Goal: Book appointment/travel/reservation: Book appointment/travel/reservation

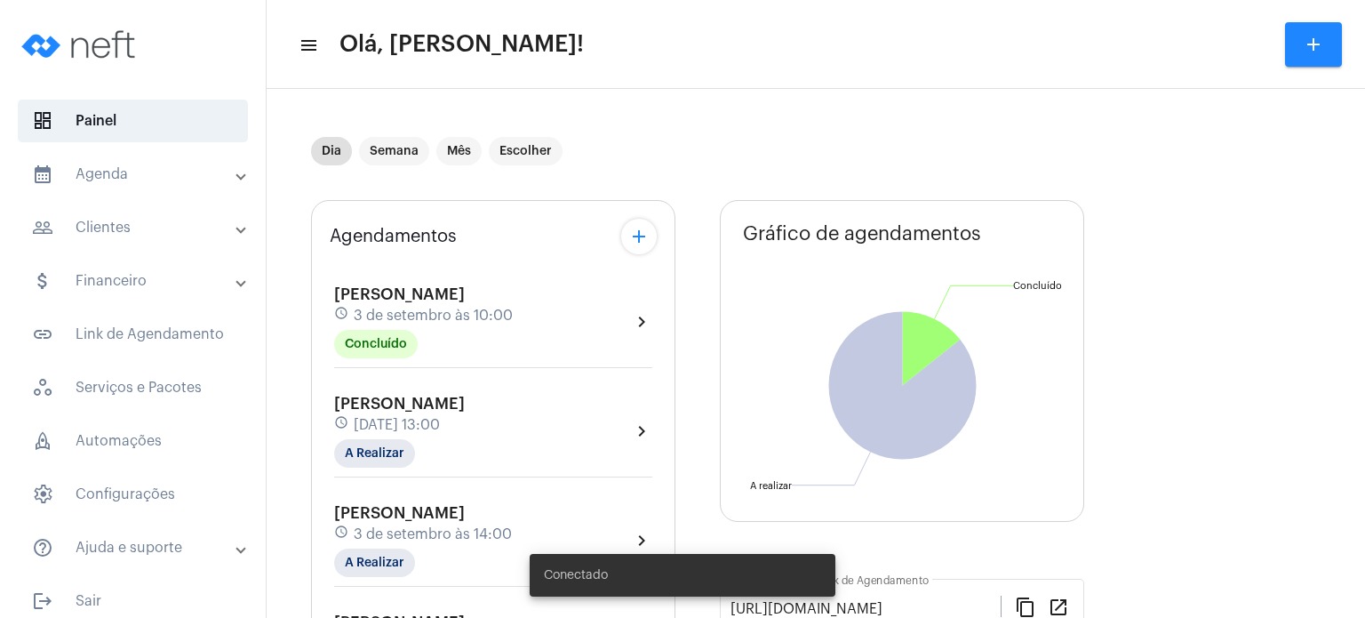
click at [389, 419] on span "[DATE] 13:00" at bounding box center [397, 425] width 86 height 16
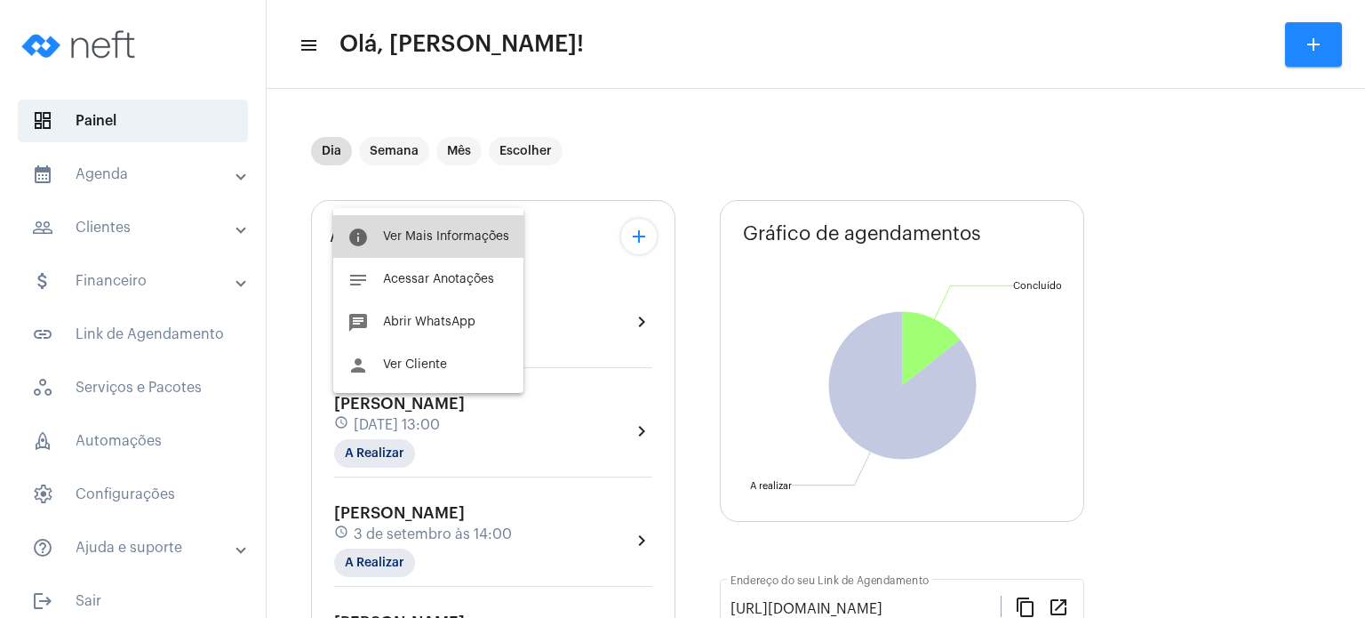
click at [441, 237] on span "Ver Mais Informações" at bounding box center [446, 236] width 126 height 12
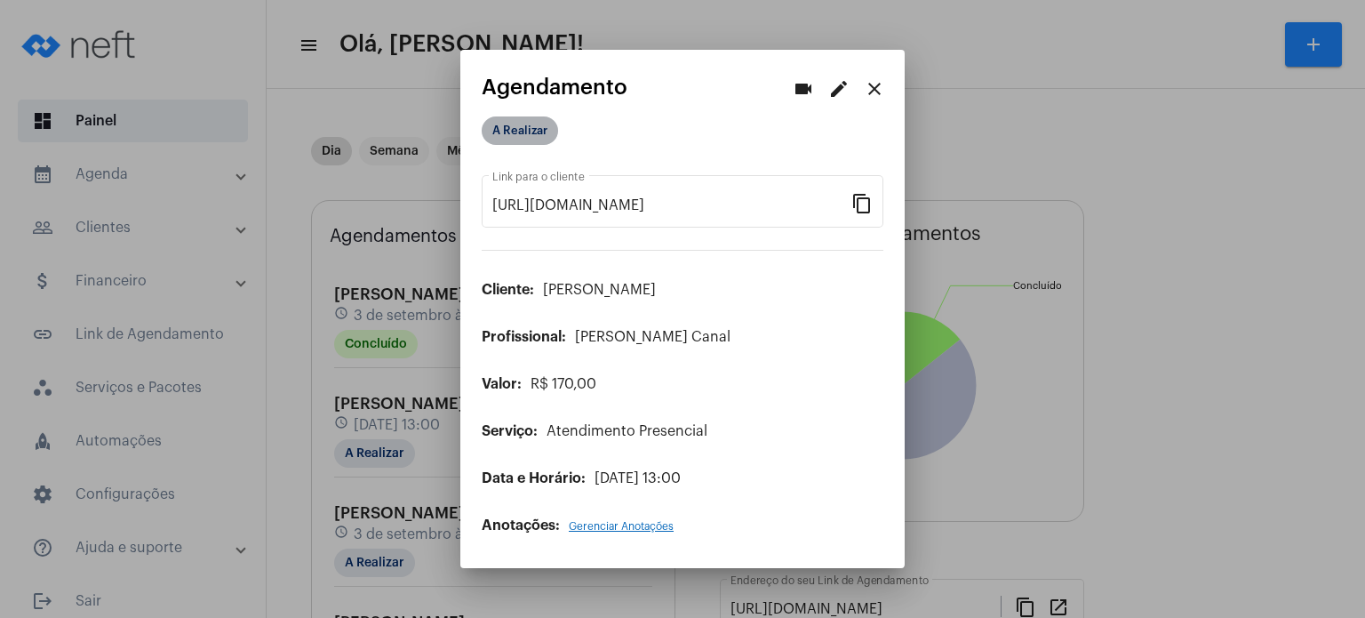
click at [511, 136] on mat-chip "A Realizar" at bounding box center [520, 130] width 76 height 28
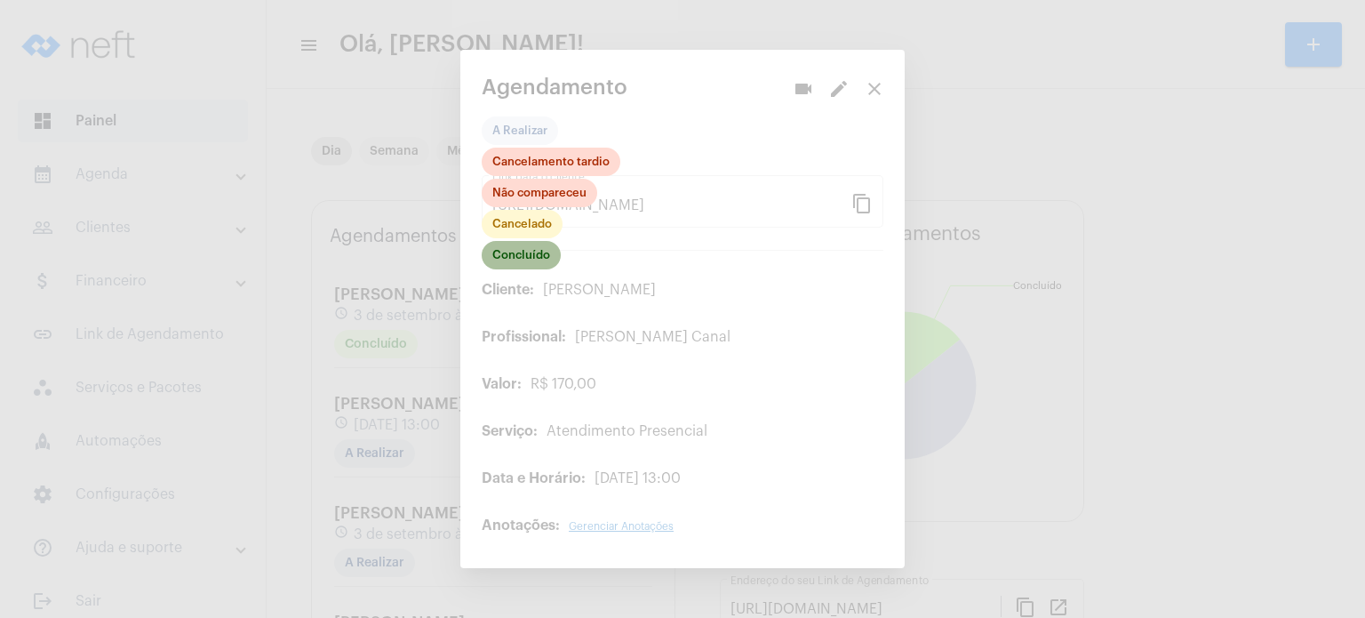
click at [521, 254] on mat-chip "Concluído" at bounding box center [521, 255] width 79 height 28
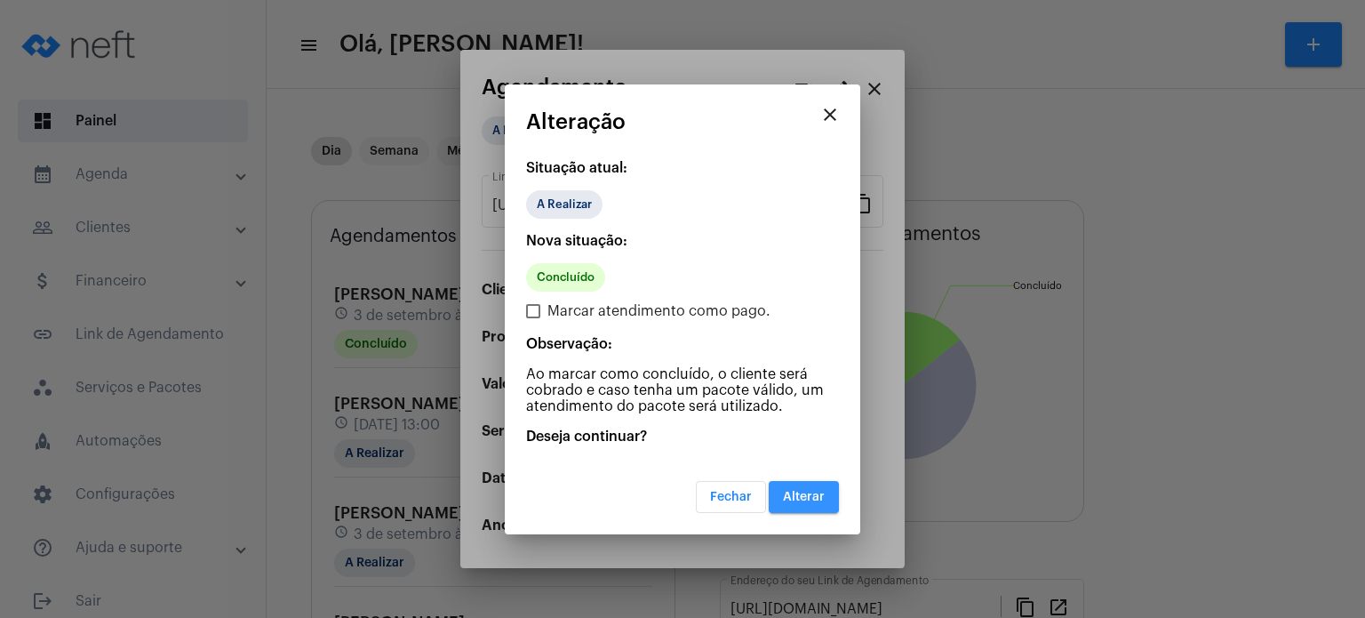
click at [797, 493] on span "Alterar" at bounding box center [804, 497] width 42 height 12
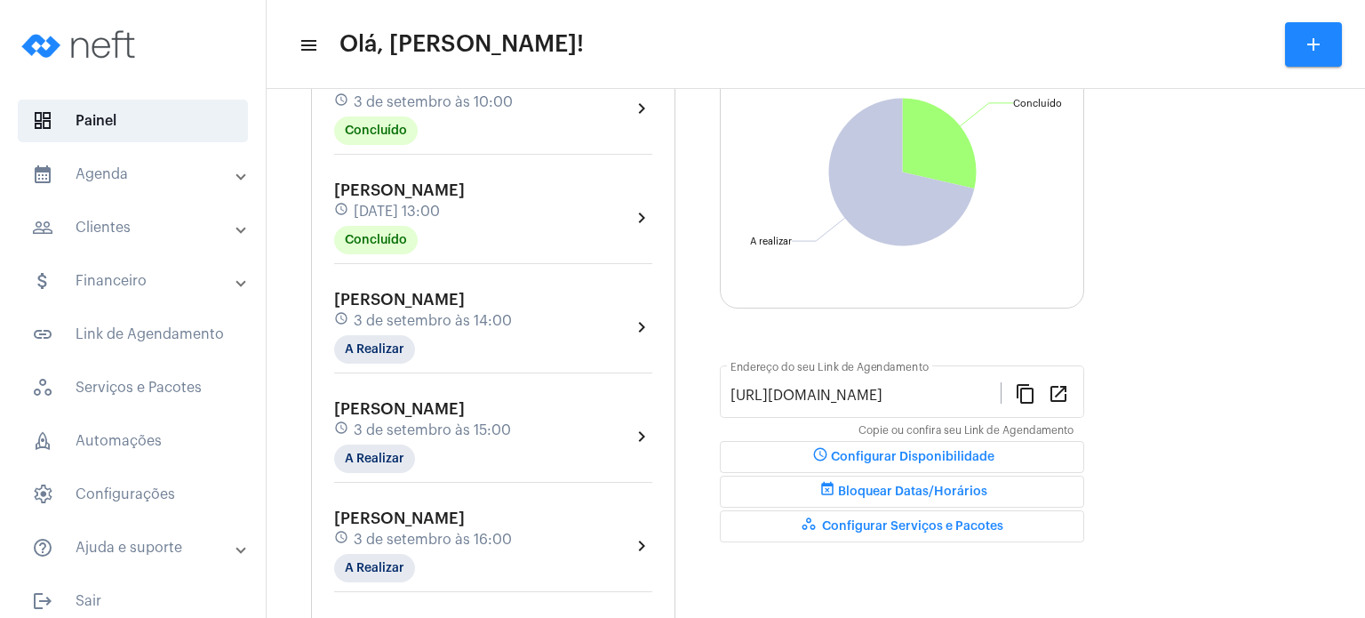
scroll to position [178, 0]
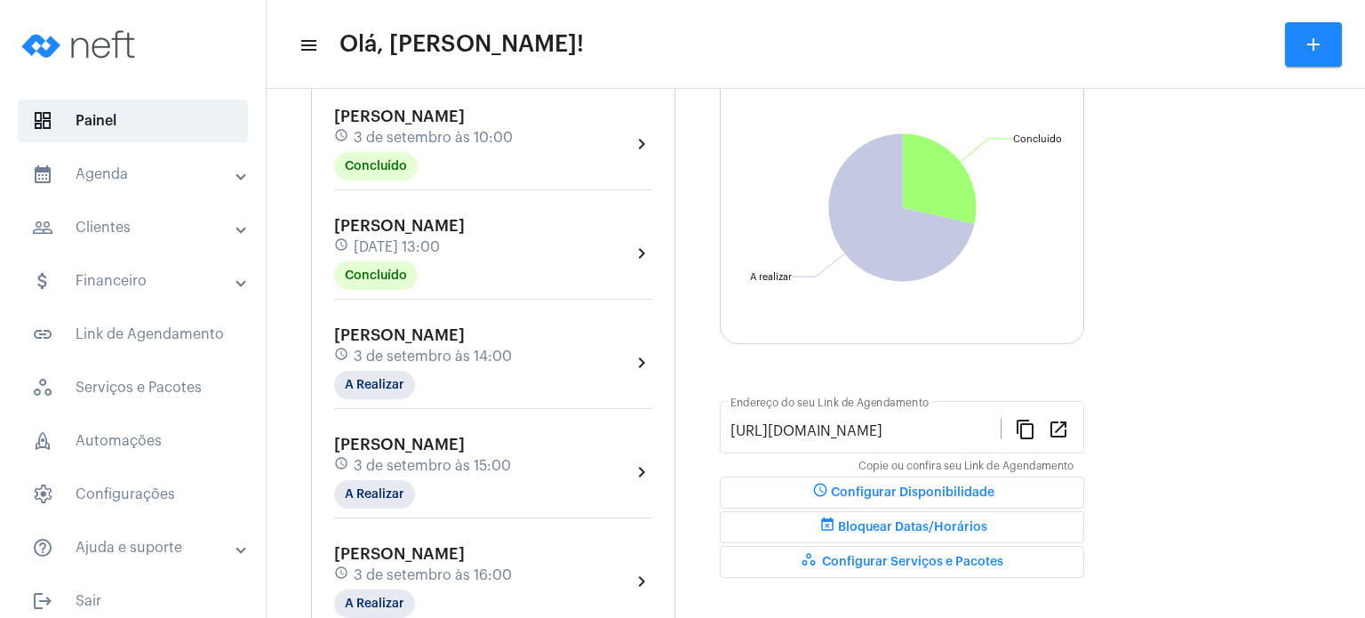
click at [116, 180] on mat-panel-title "calendar_month_outlined Agenda" at bounding box center [134, 174] width 205 height 21
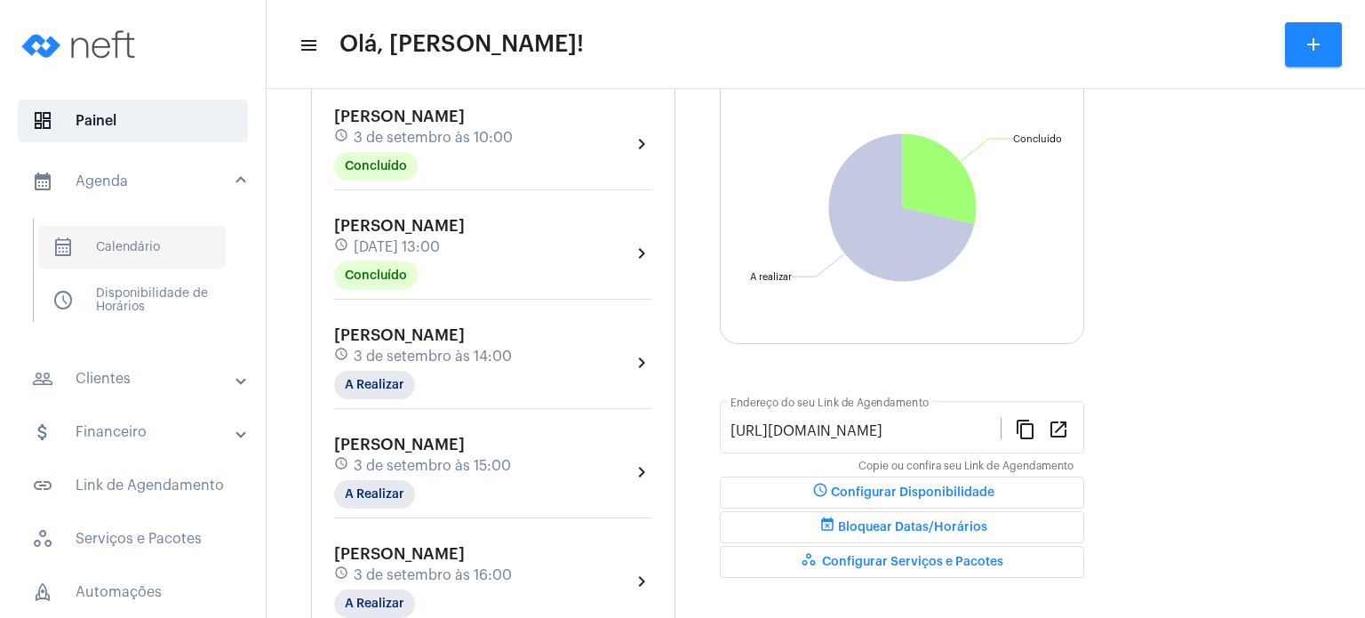
click at [116, 244] on span "calendar_month_outlined Calendário" at bounding box center [131, 247] width 187 height 43
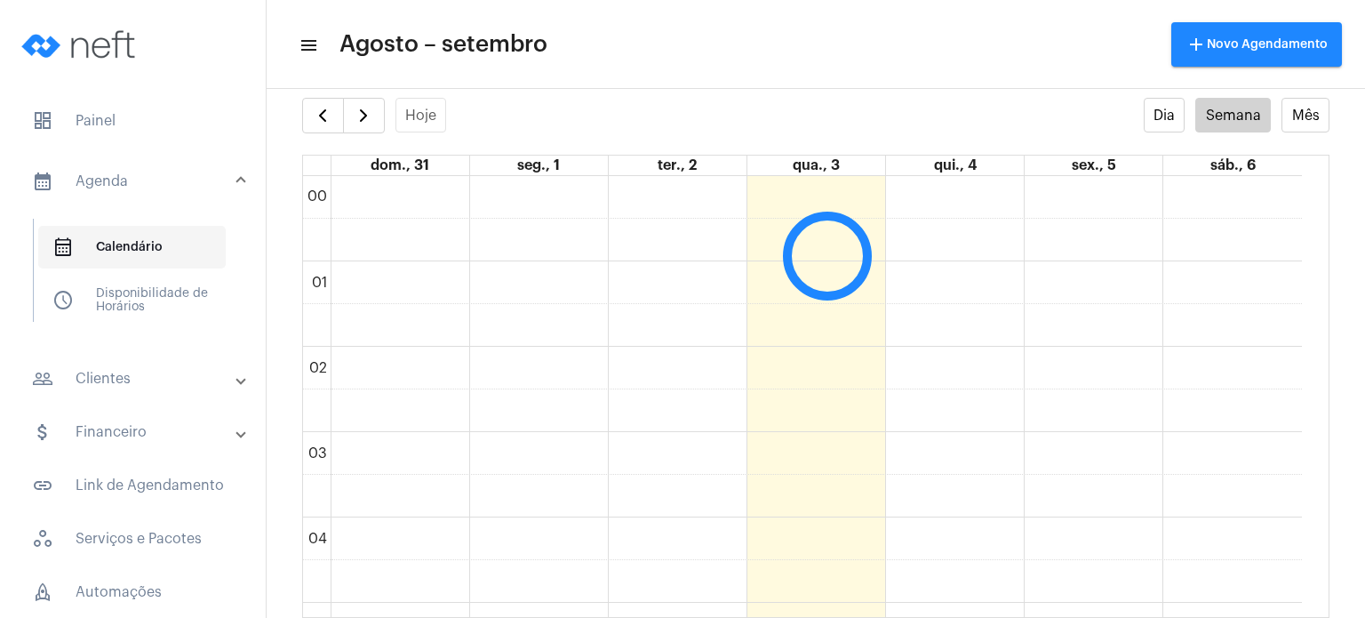
scroll to position [512, 0]
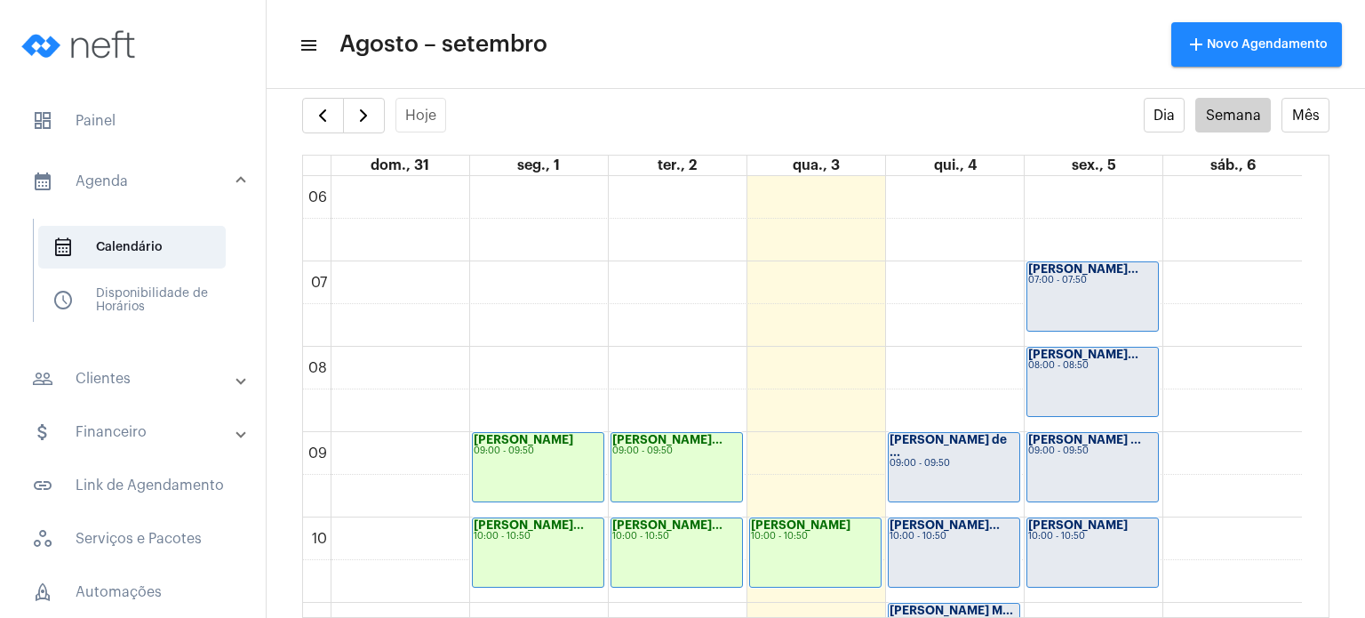
click at [283, 324] on full-calendar "Hoje Dia Semana Mês dom., 31 seg., 1 ter., 2 qua., 3 qui., 4 sex., 5 sáb., 6 00…" at bounding box center [816, 358] width 1098 height 520
click at [365, 113] on span "button" at bounding box center [363, 115] width 21 height 21
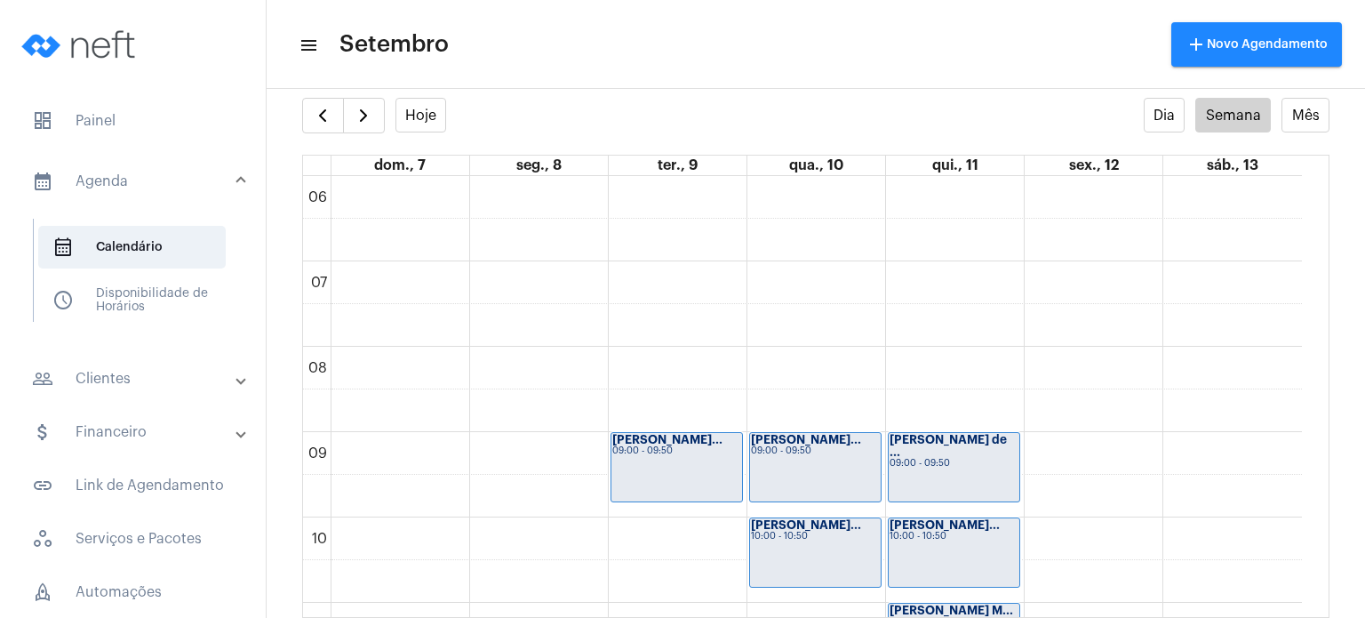
click at [283, 195] on full-calendar "Hoje Dia Semana Mês dom., 7 seg., 8 ter., 9 qua., 10 qui., 11 sex., 12 sáb., 13…" at bounding box center [816, 358] width 1098 height 520
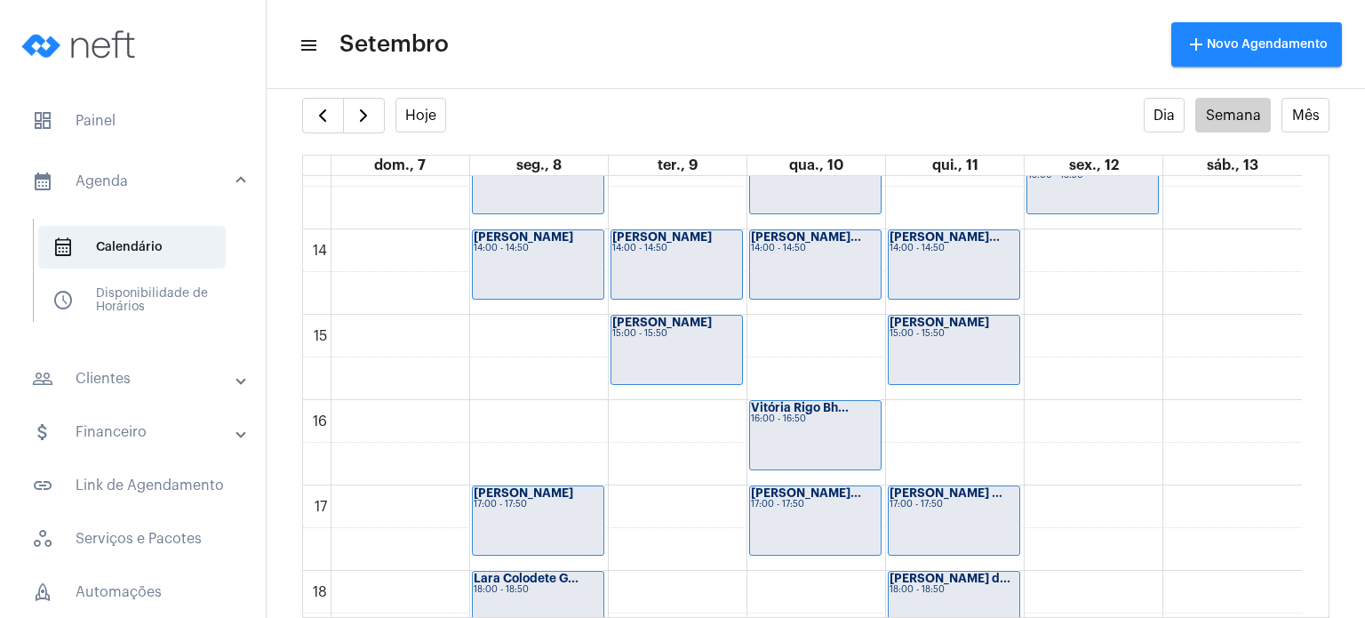
scroll to position [1116, 0]
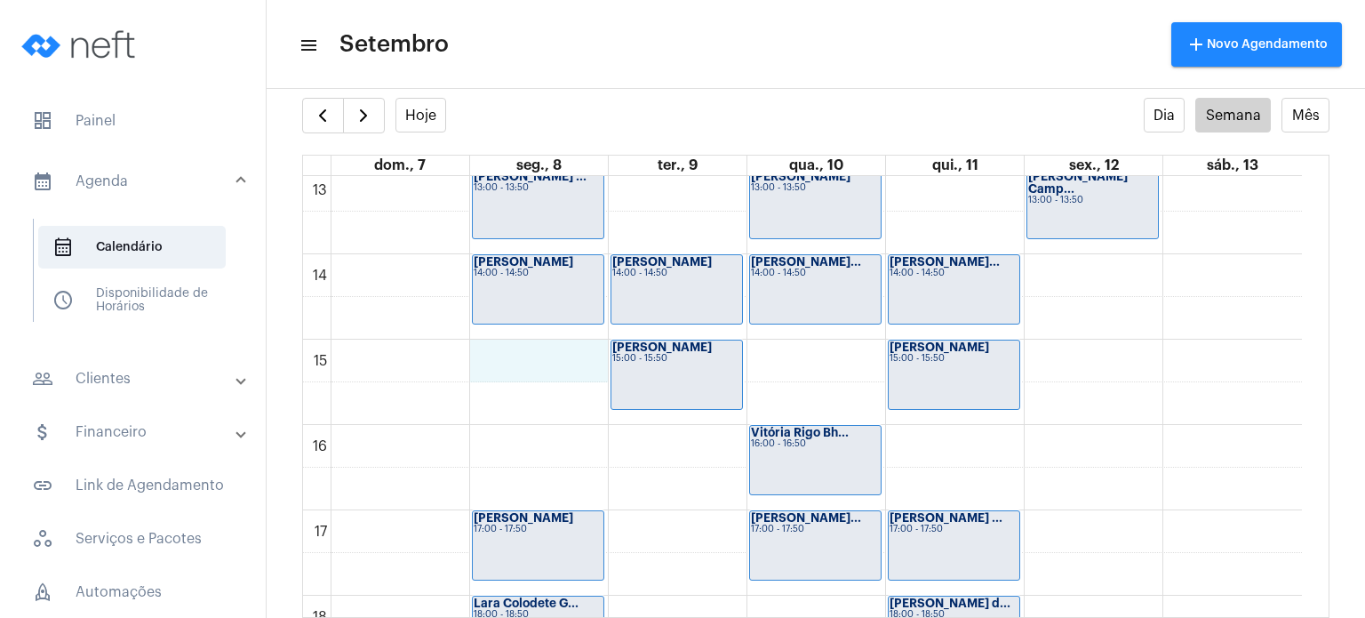
click at [559, 357] on div "00 01 02 03 04 05 06 07 08 09 10 11 12 13 14 15 16 17 18 19 20 21 22 23 [PERSON…" at bounding box center [802, 83] width 999 height 2047
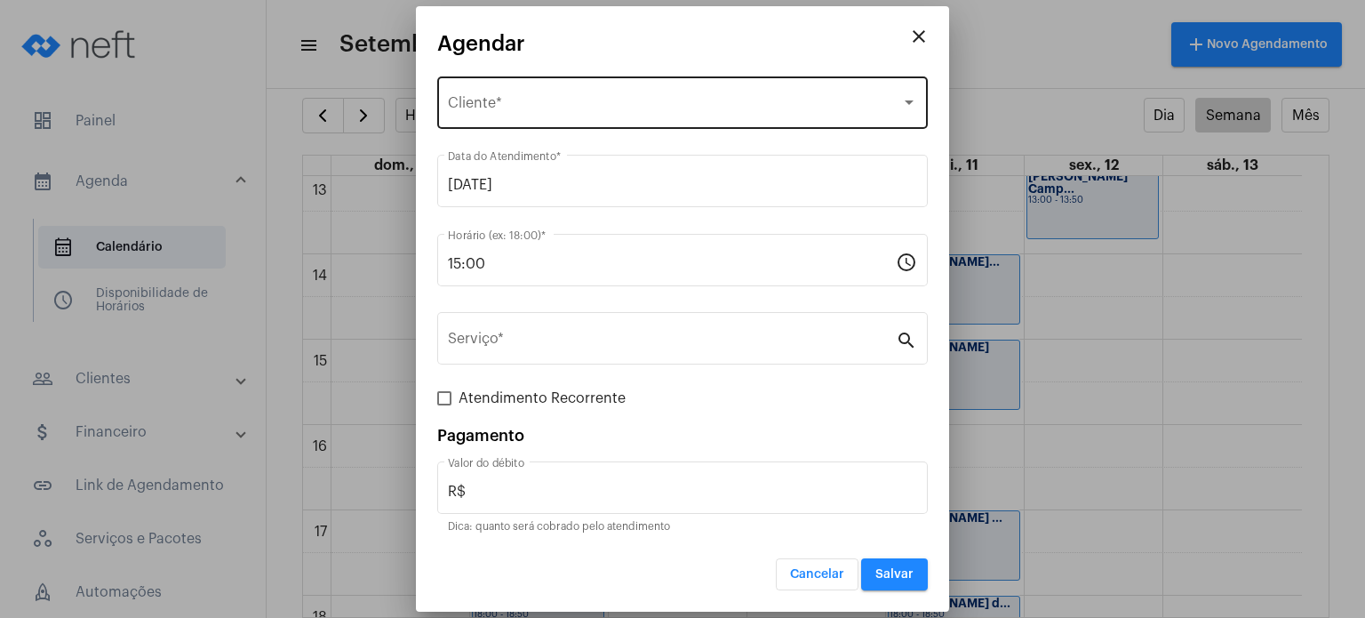
click at [558, 97] on div "Selecione o Cliente Cliente *" at bounding box center [682, 101] width 469 height 56
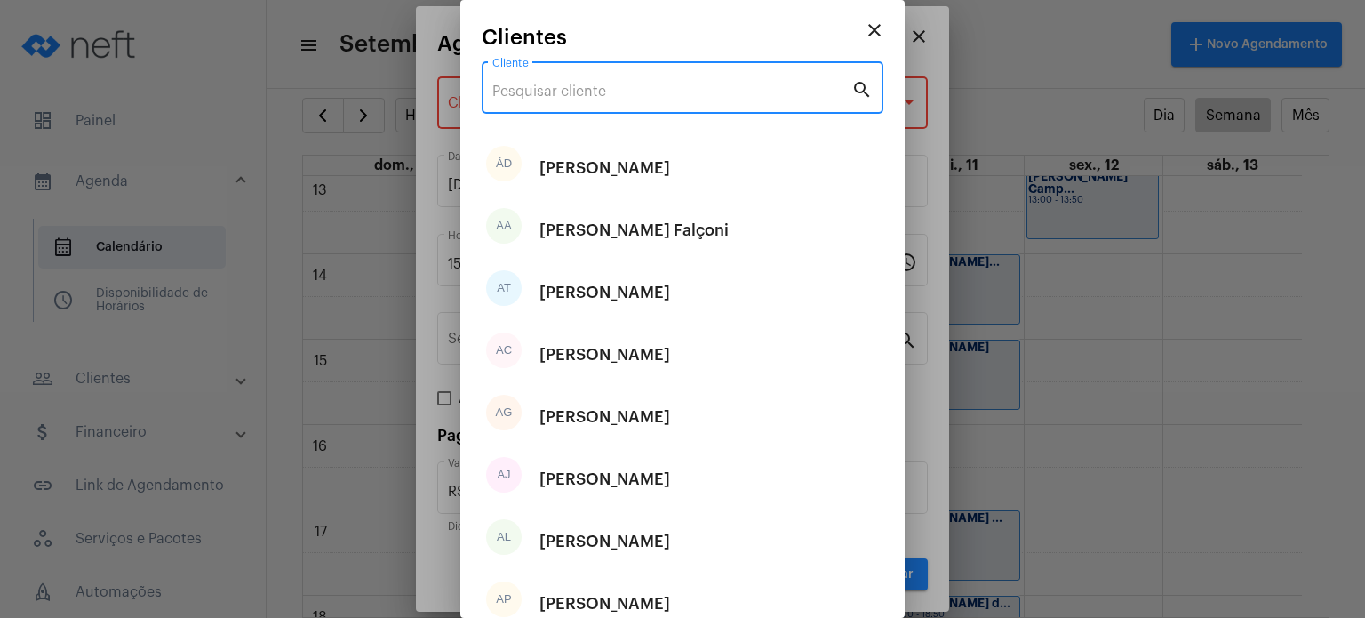
click at [558, 97] on input "Cliente" at bounding box center [671, 92] width 359 height 16
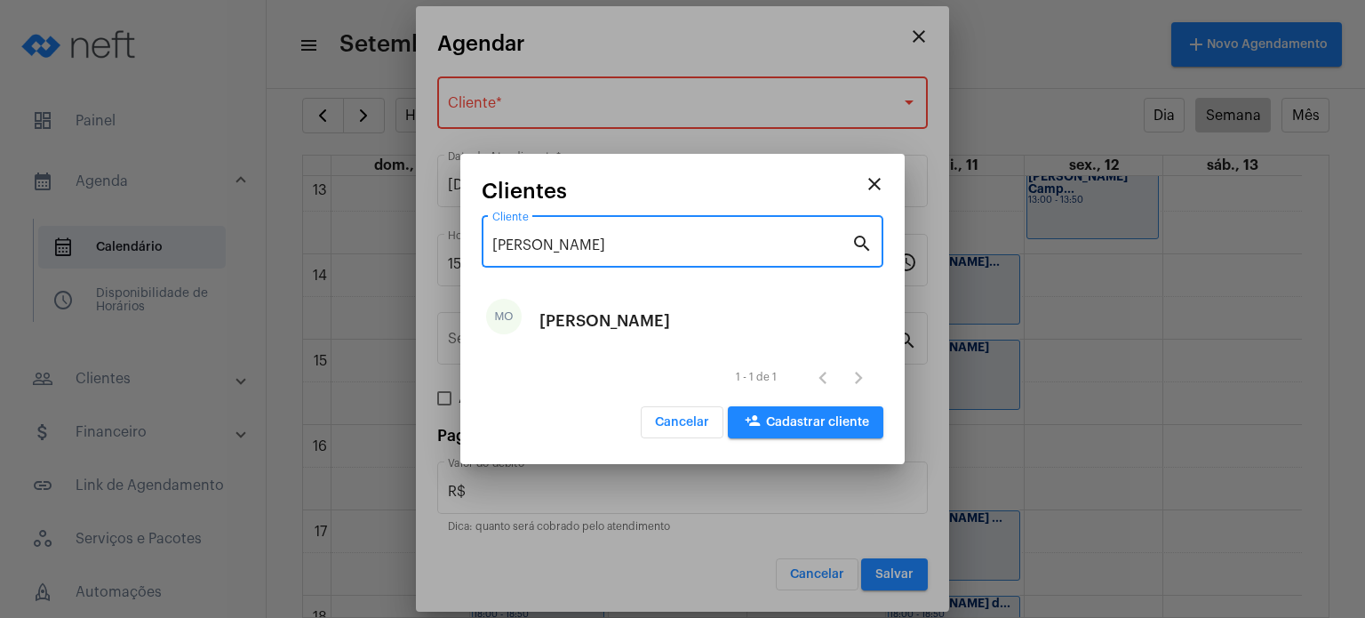
type input "[PERSON_NAME]"
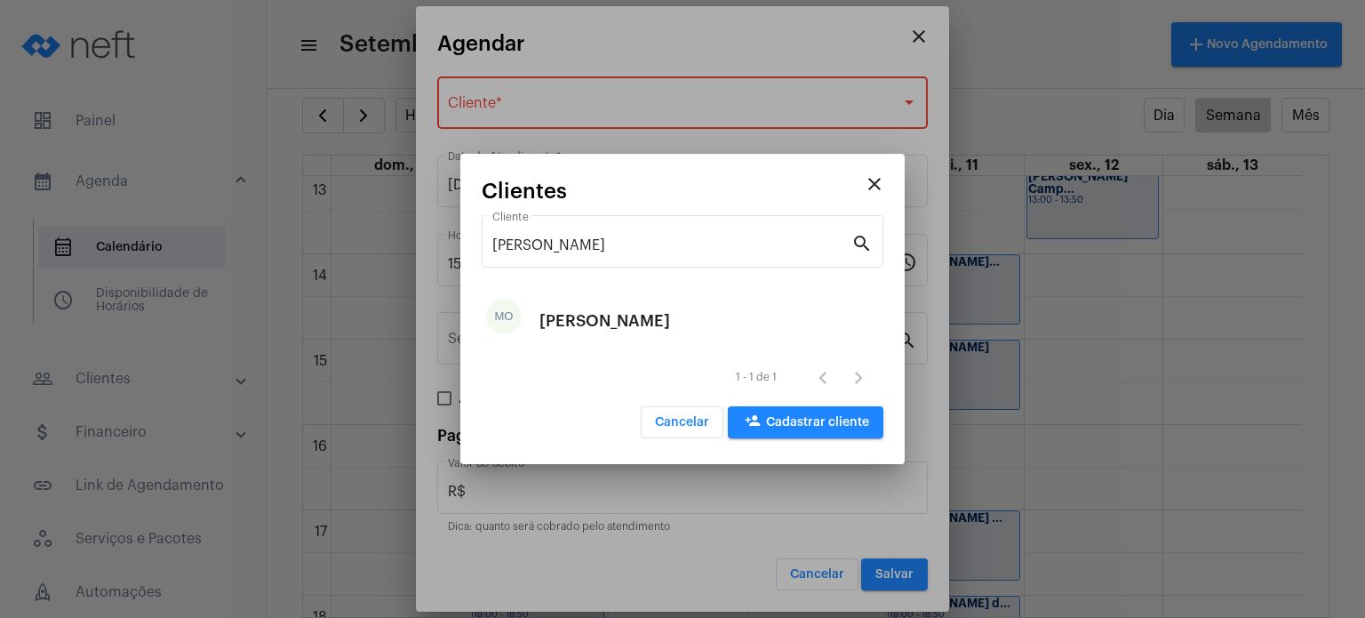
click at [569, 330] on div "[PERSON_NAME]" at bounding box center [604, 320] width 131 height 53
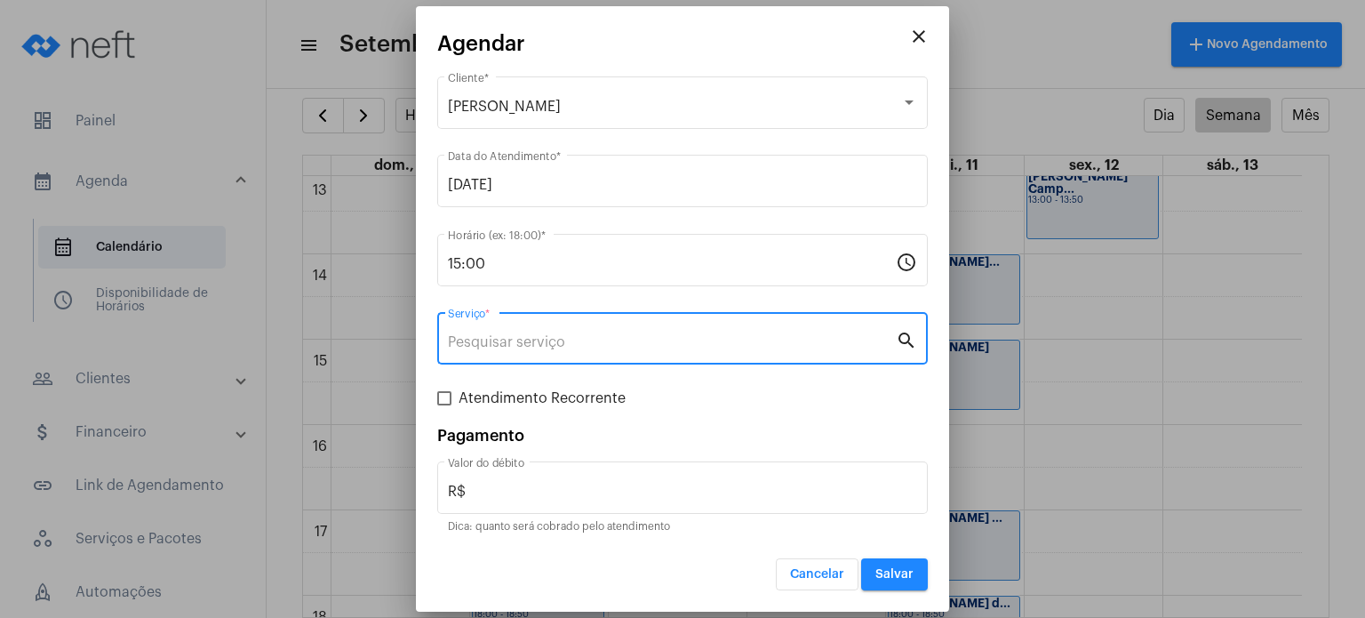
click at [550, 340] on input "Serviço *" at bounding box center [672, 342] width 448 height 16
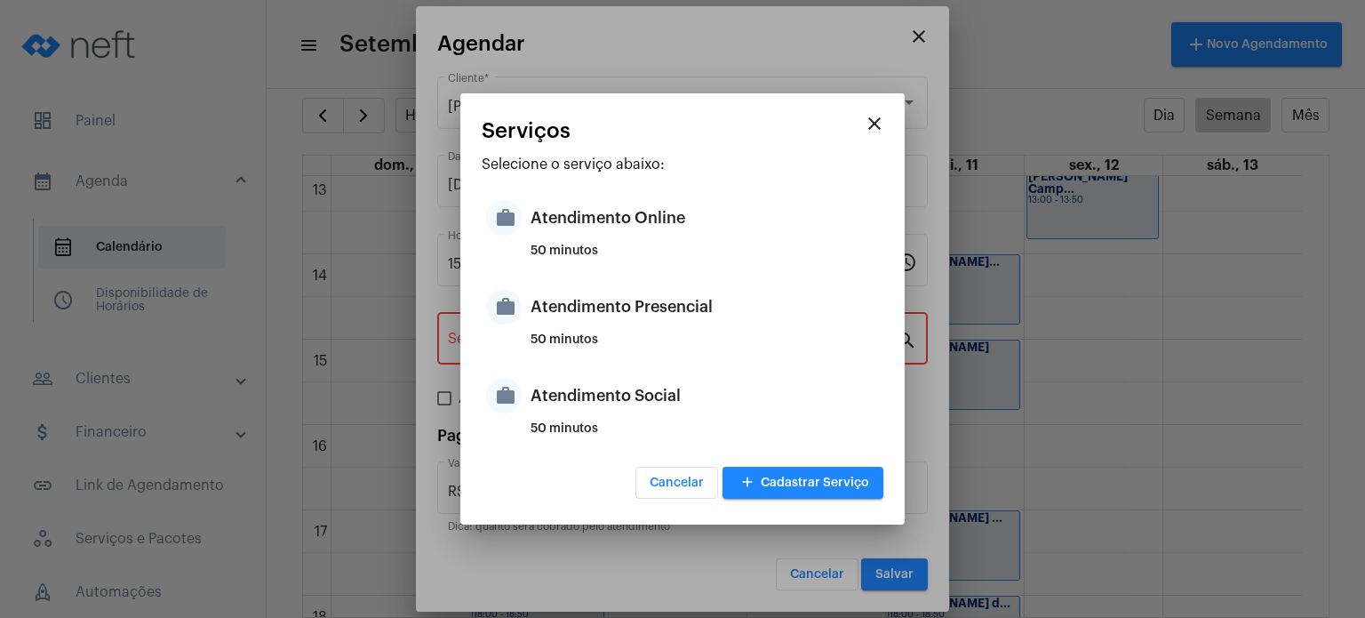
click at [550, 340] on div "50 minutos" at bounding box center [704, 346] width 348 height 27
type input "Atendimento Presencial"
type input "R$ 170"
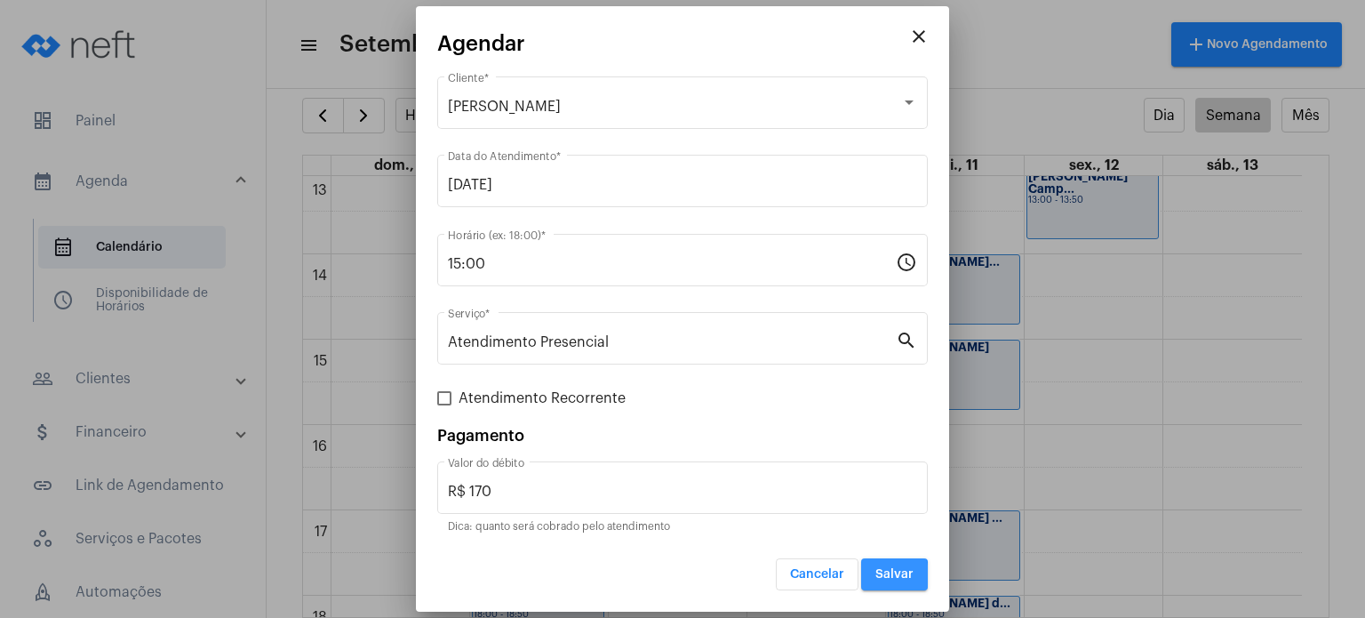
click at [872, 575] on button "Salvar" at bounding box center [894, 574] width 67 height 32
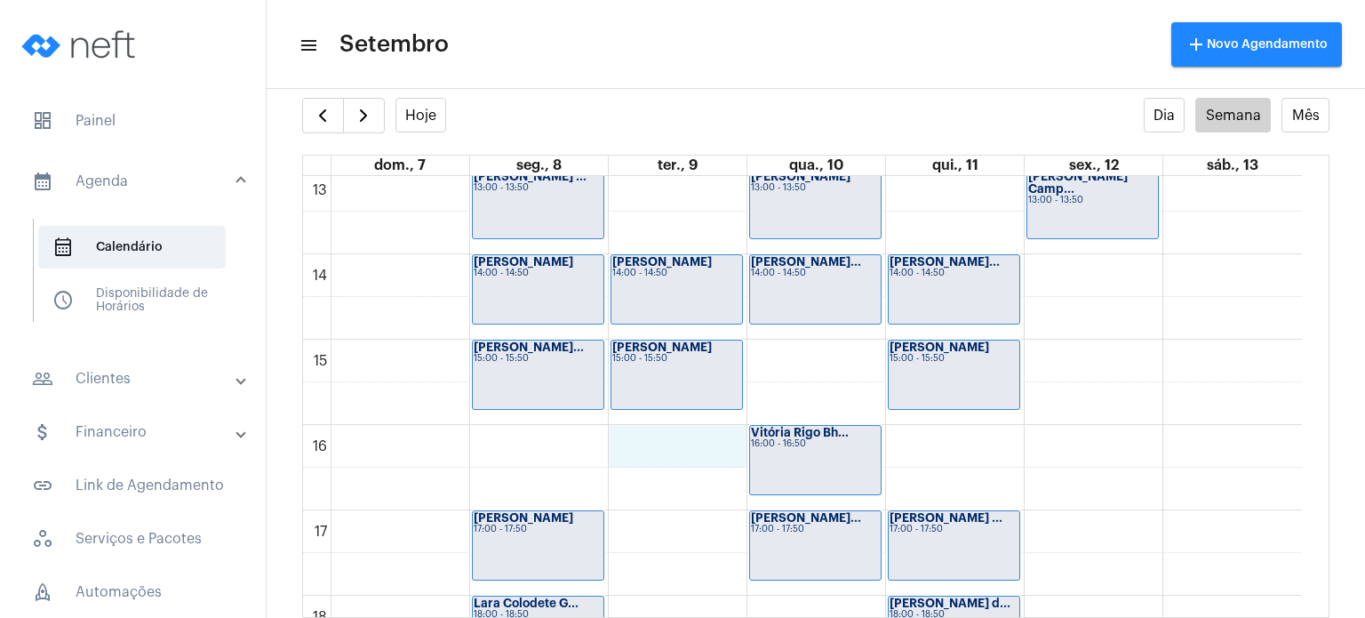
click at [678, 445] on div "00 01 02 03 04 05 06 07 08 09 10 11 12 13 14 15 16 17 18 19 20 21 22 23 [PERSON…" at bounding box center [802, 83] width 999 height 2047
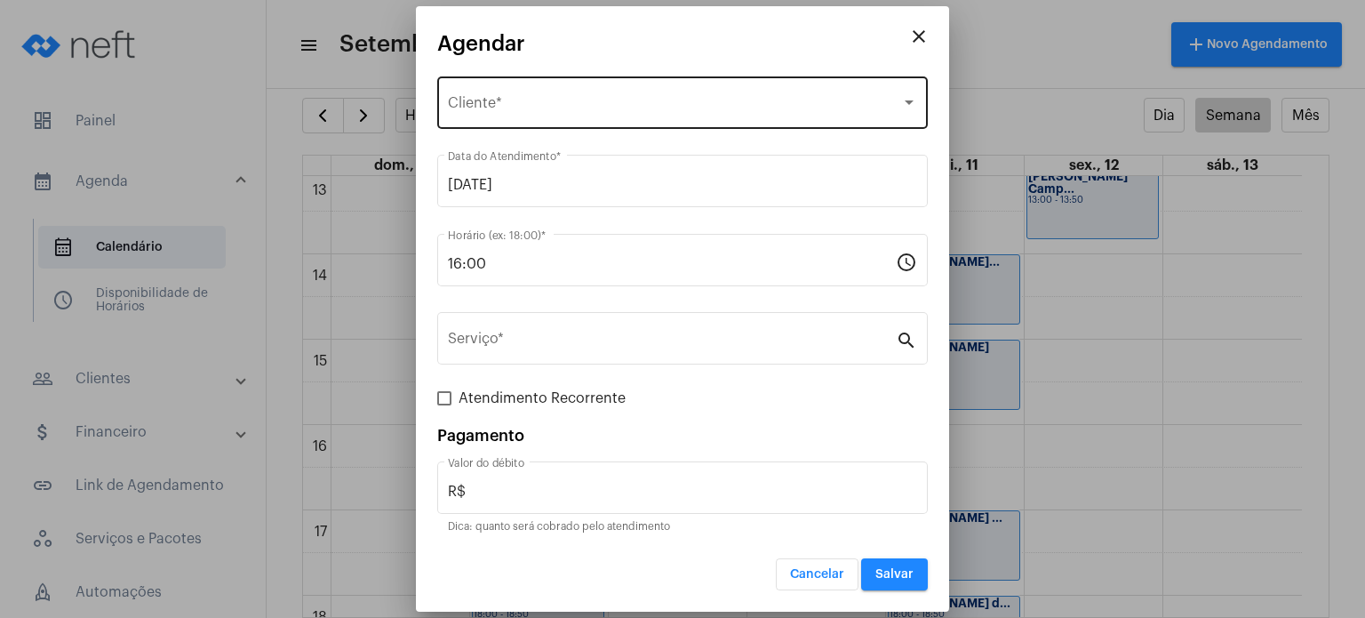
click at [571, 110] on span "Selecione o Cliente" at bounding box center [674, 107] width 453 height 16
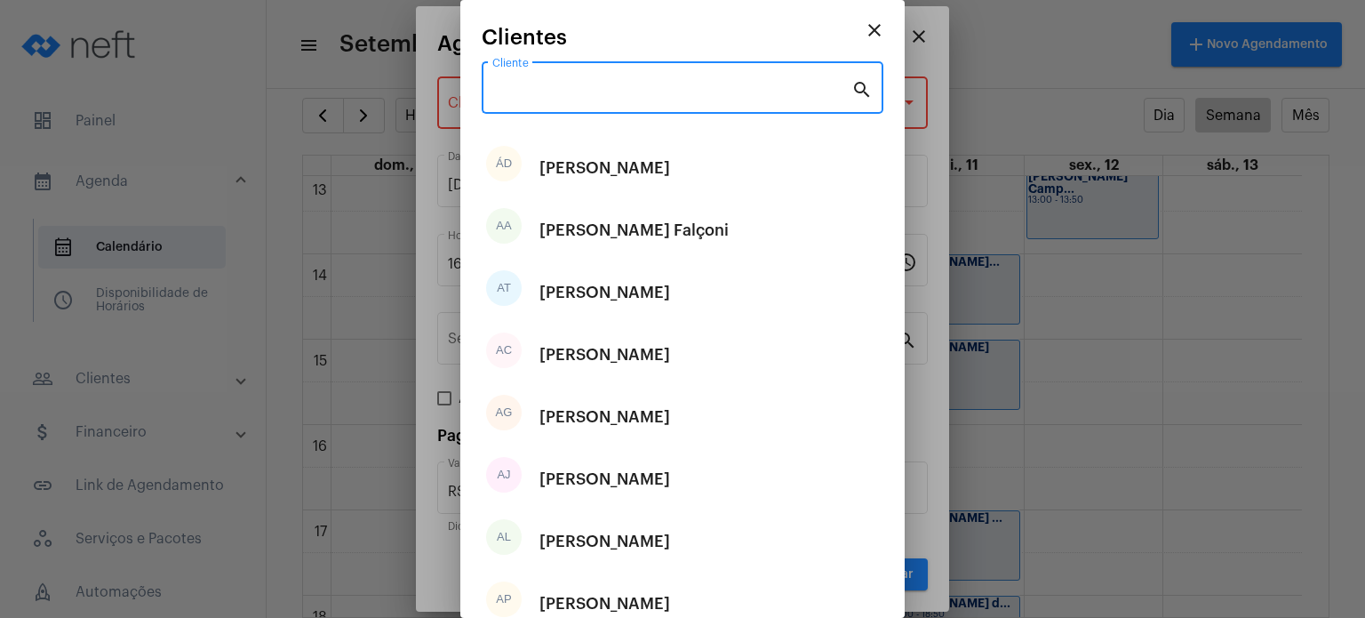
click at [569, 91] on input "Cliente" at bounding box center [671, 92] width 359 height 16
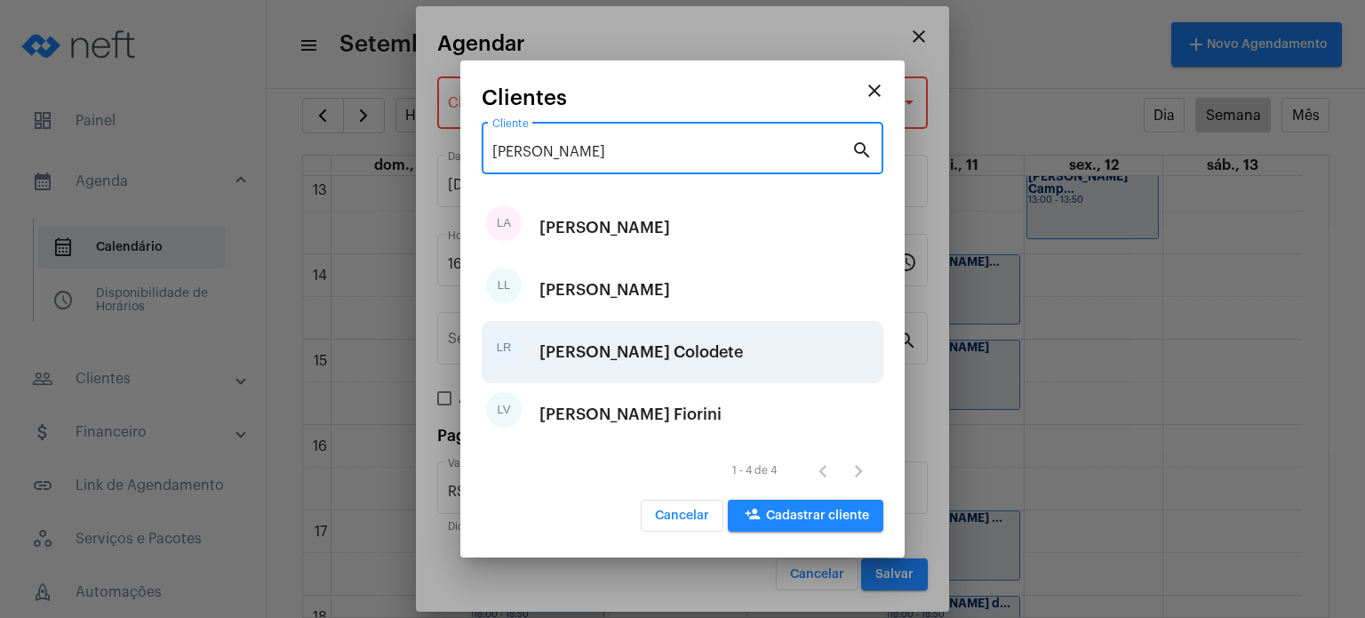
type input "[PERSON_NAME]"
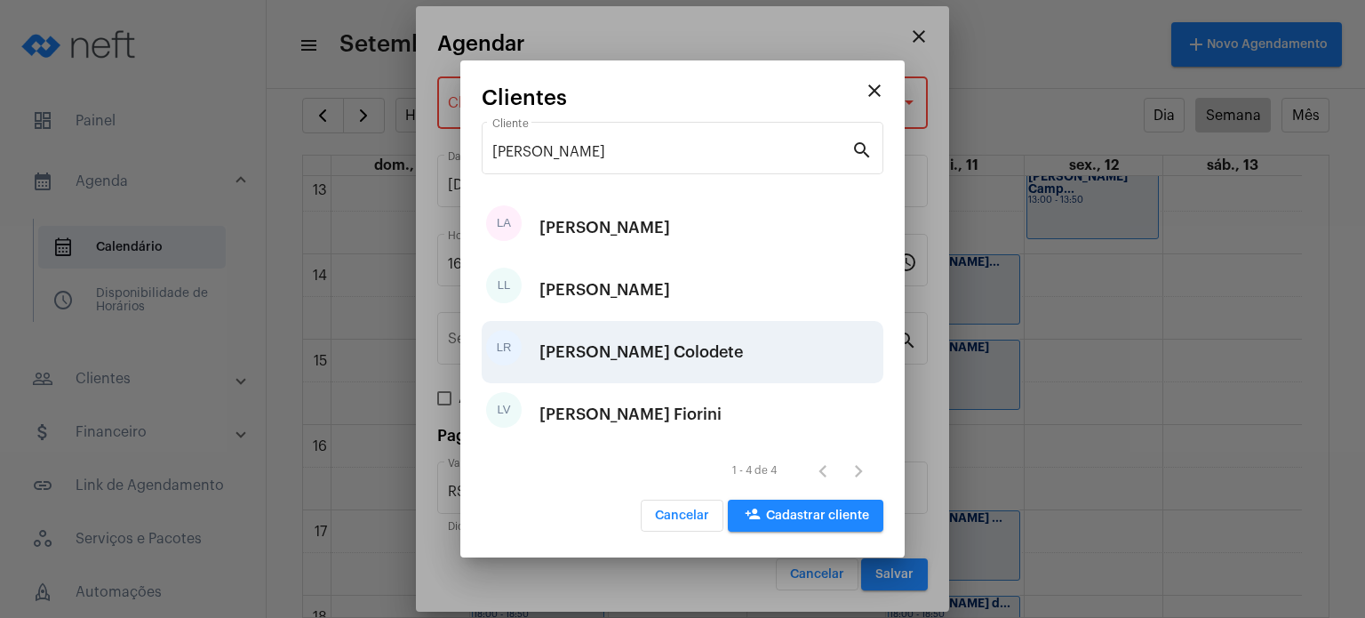
click at [606, 358] on div "[PERSON_NAME] Colodete" at bounding box center [640, 351] width 203 height 53
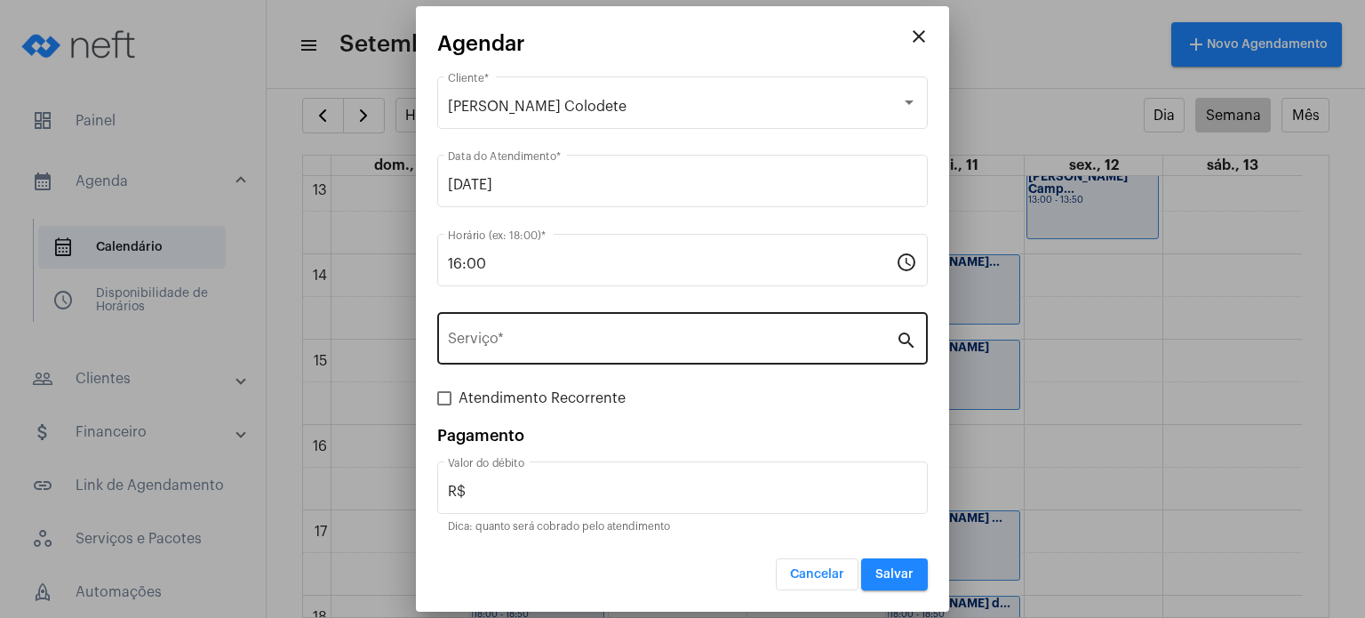
click at [597, 359] on div "Serviço *" at bounding box center [672, 336] width 448 height 56
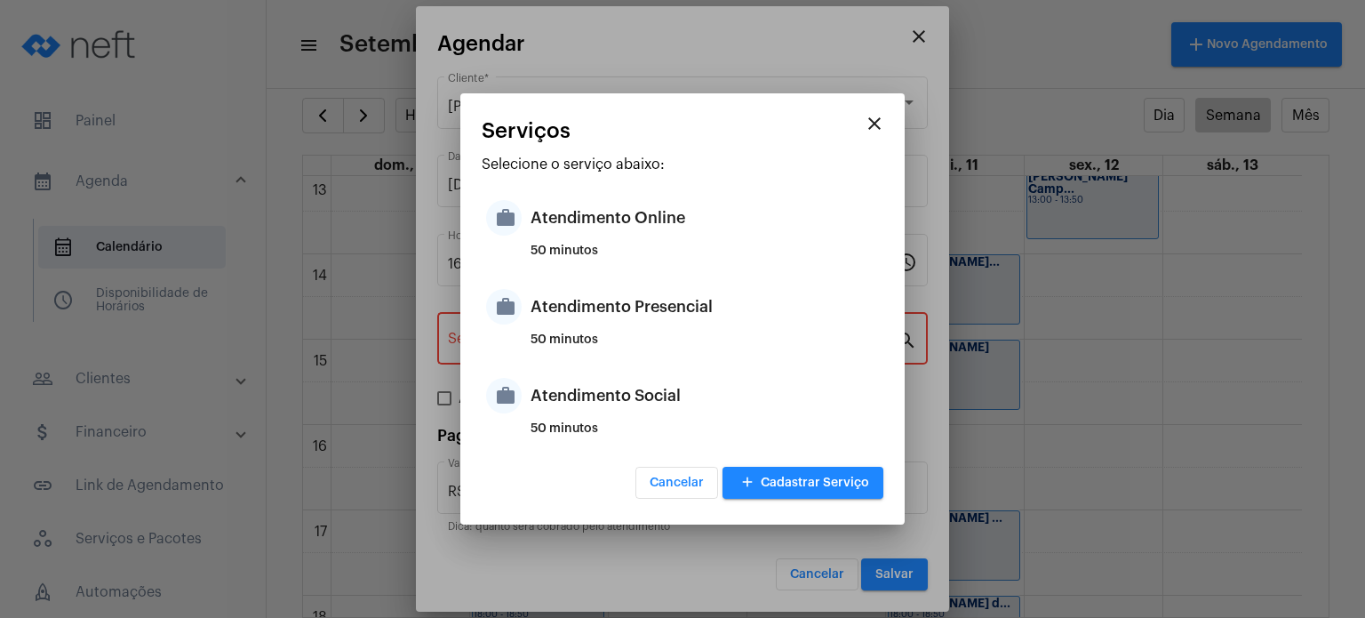
click at [597, 359] on div "50 minutos" at bounding box center [704, 346] width 348 height 27
type input "Atendimento Presencial"
type input "R$ 170"
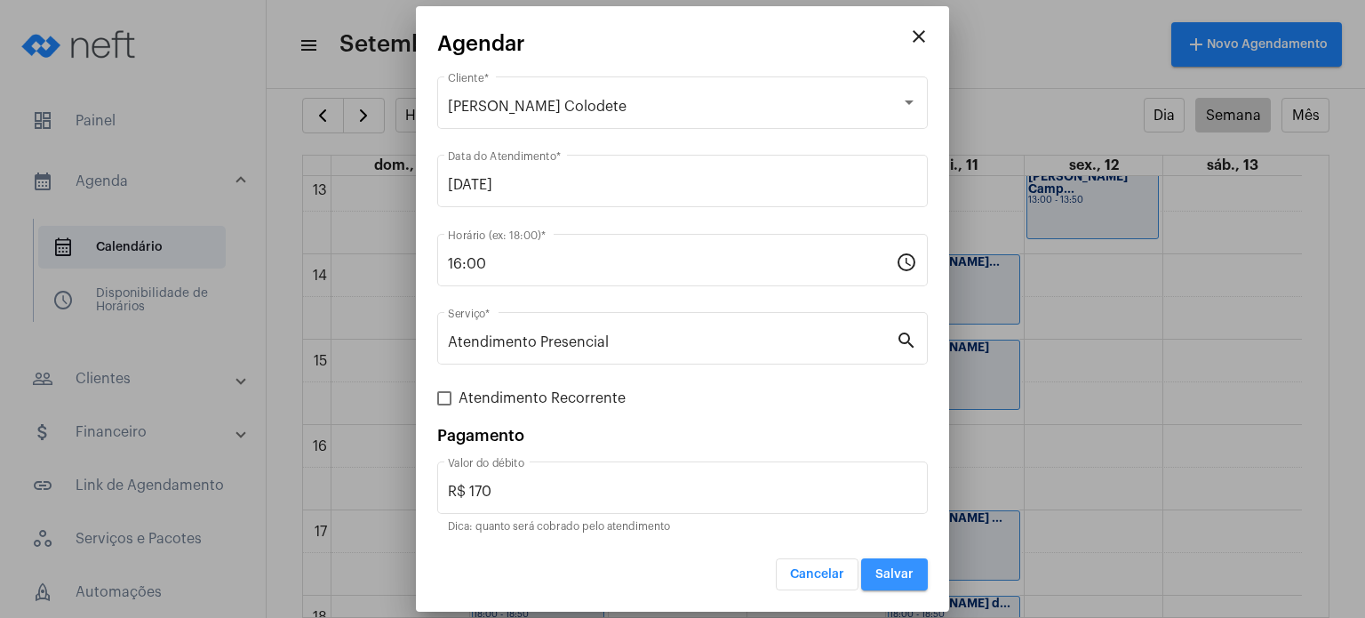
click at [888, 564] on button "Salvar" at bounding box center [894, 574] width 67 height 32
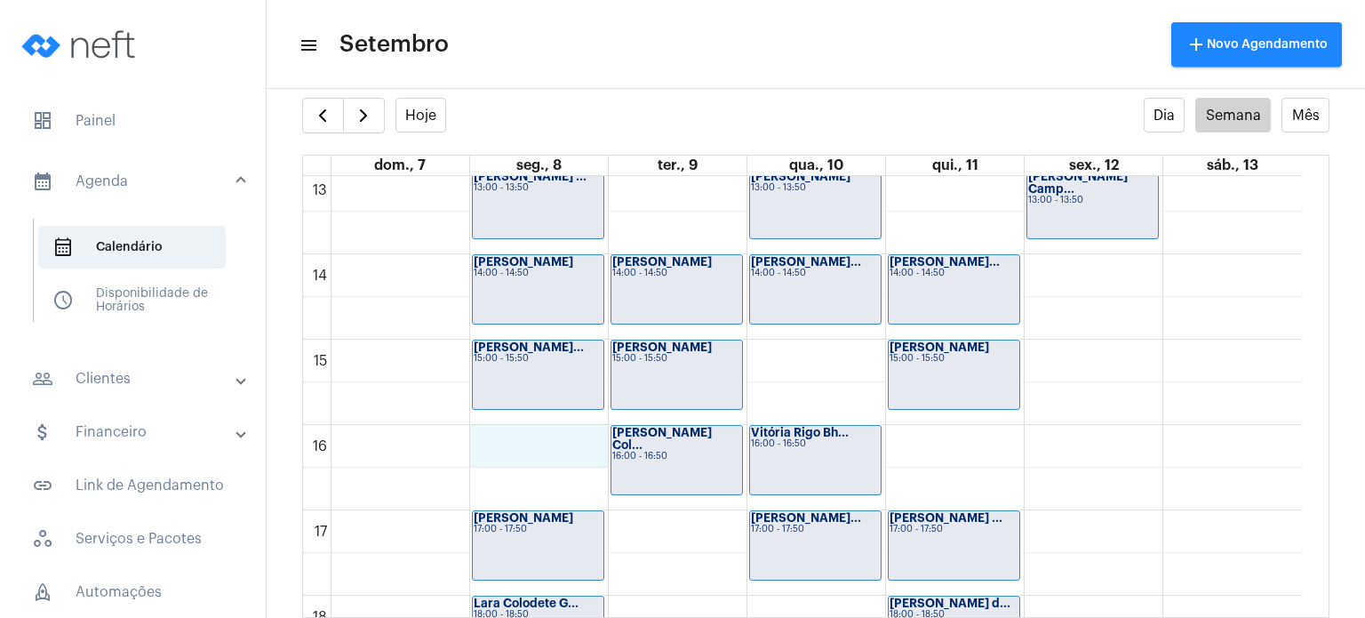
click at [535, 440] on div "00 01 02 03 04 05 06 07 08 09 10 11 12 13 14 15 16 17 18 19 20 21 22 23 [PERSON…" at bounding box center [802, 83] width 999 height 2047
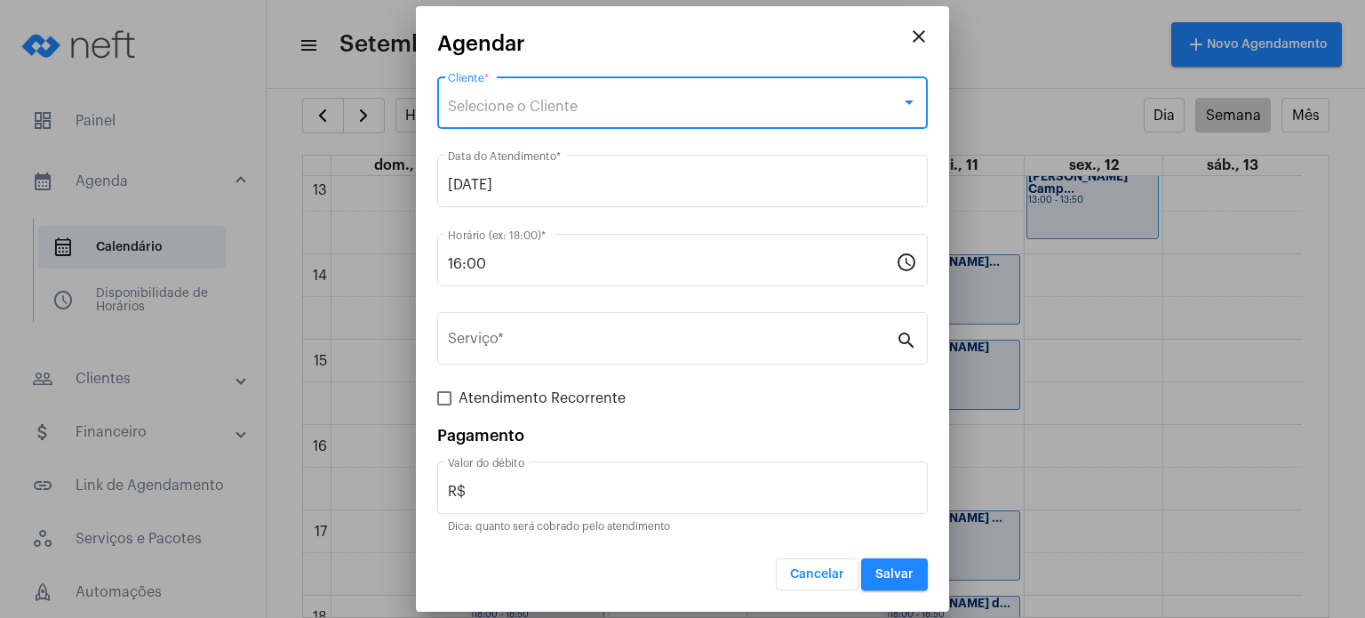
click at [604, 107] on div "Selecione o Cliente" at bounding box center [674, 107] width 453 height 16
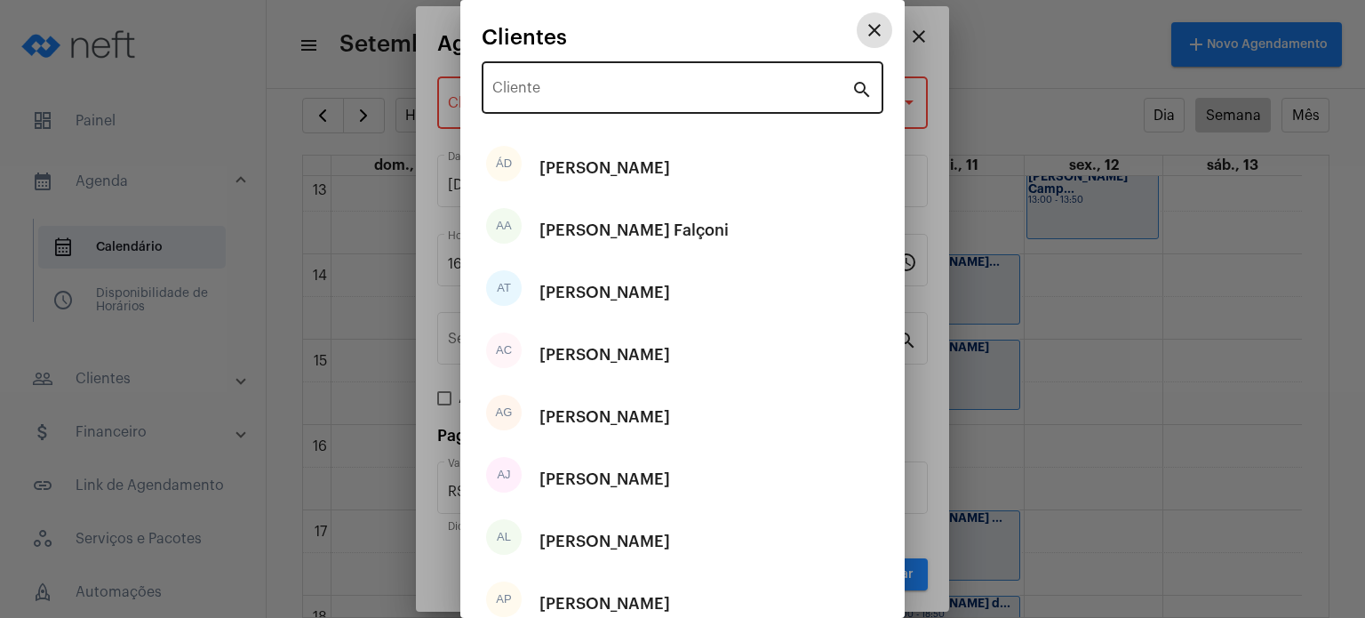
click at [604, 86] on input "Cliente" at bounding box center [671, 92] width 359 height 16
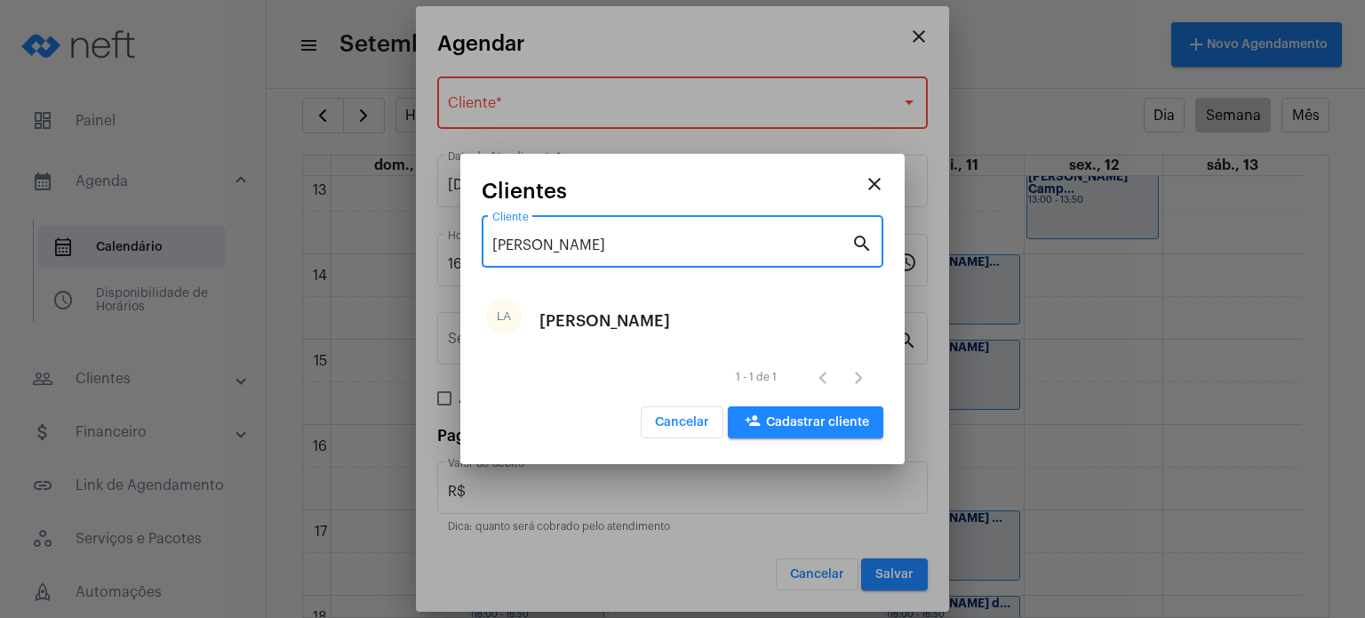
type input "[PERSON_NAME]"
click at [569, 298] on div "[PERSON_NAME]" at bounding box center [604, 320] width 131 height 53
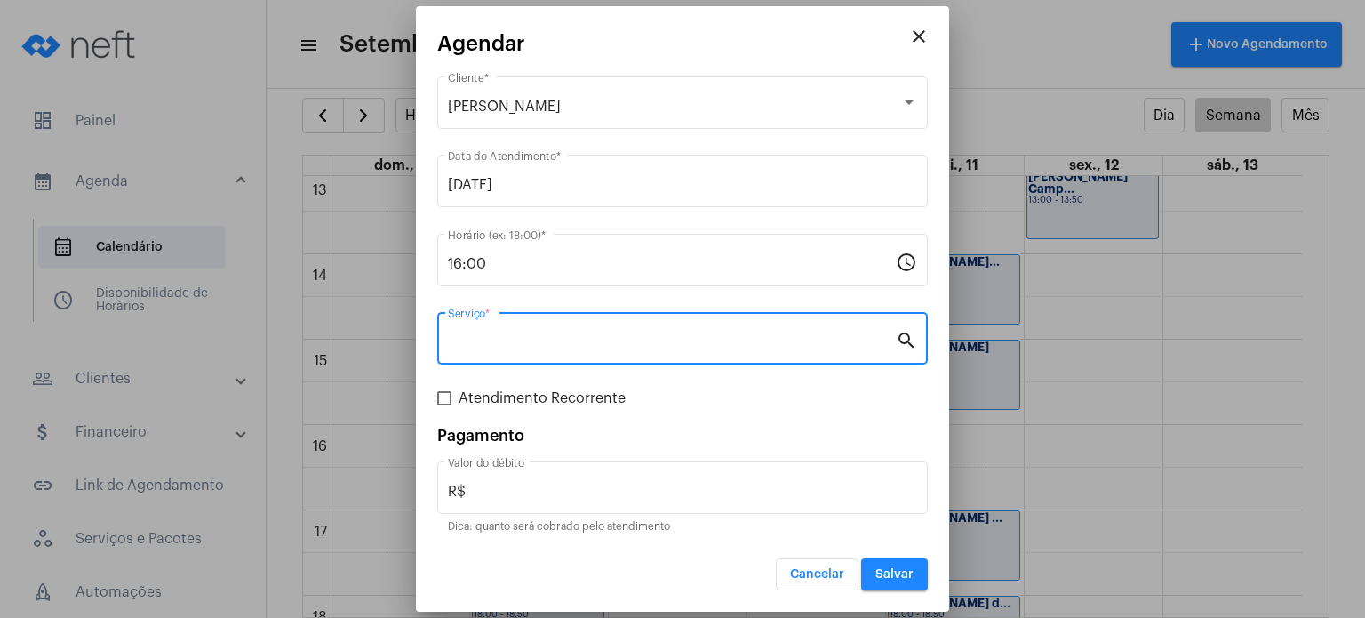
click at [532, 336] on input "Serviço *" at bounding box center [672, 342] width 448 height 16
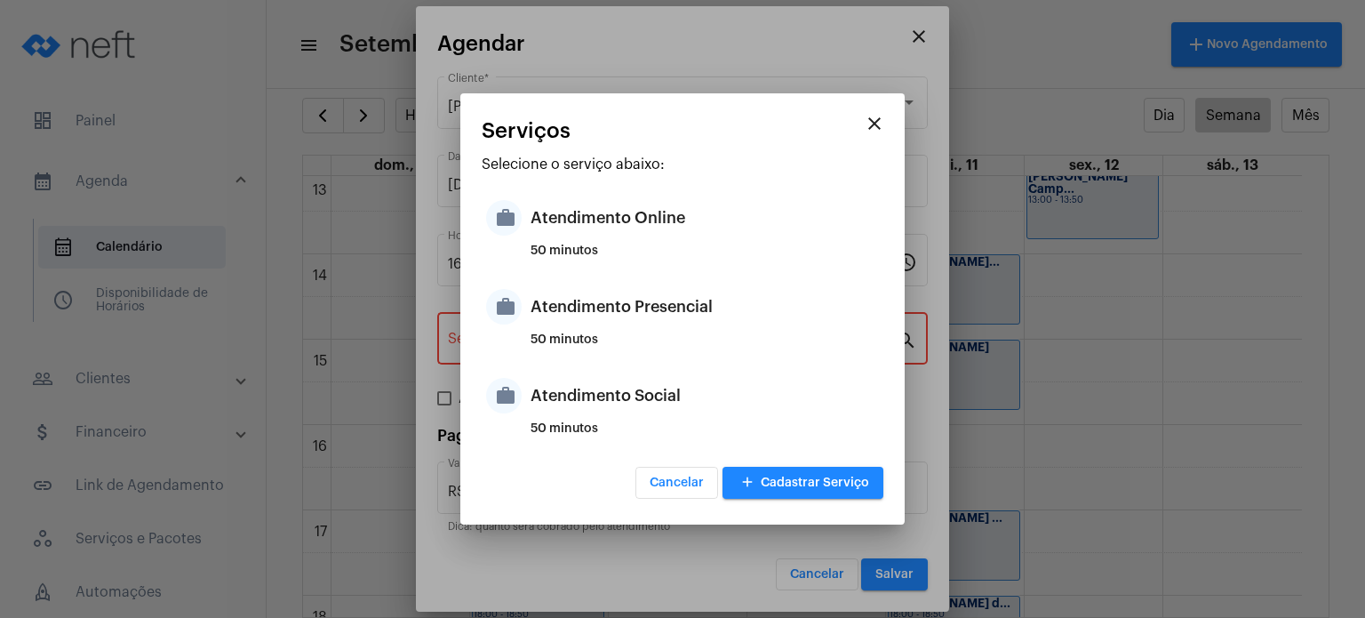
click at [532, 336] on div "50 minutos" at bounding box center [704, 346] width 348 height 27
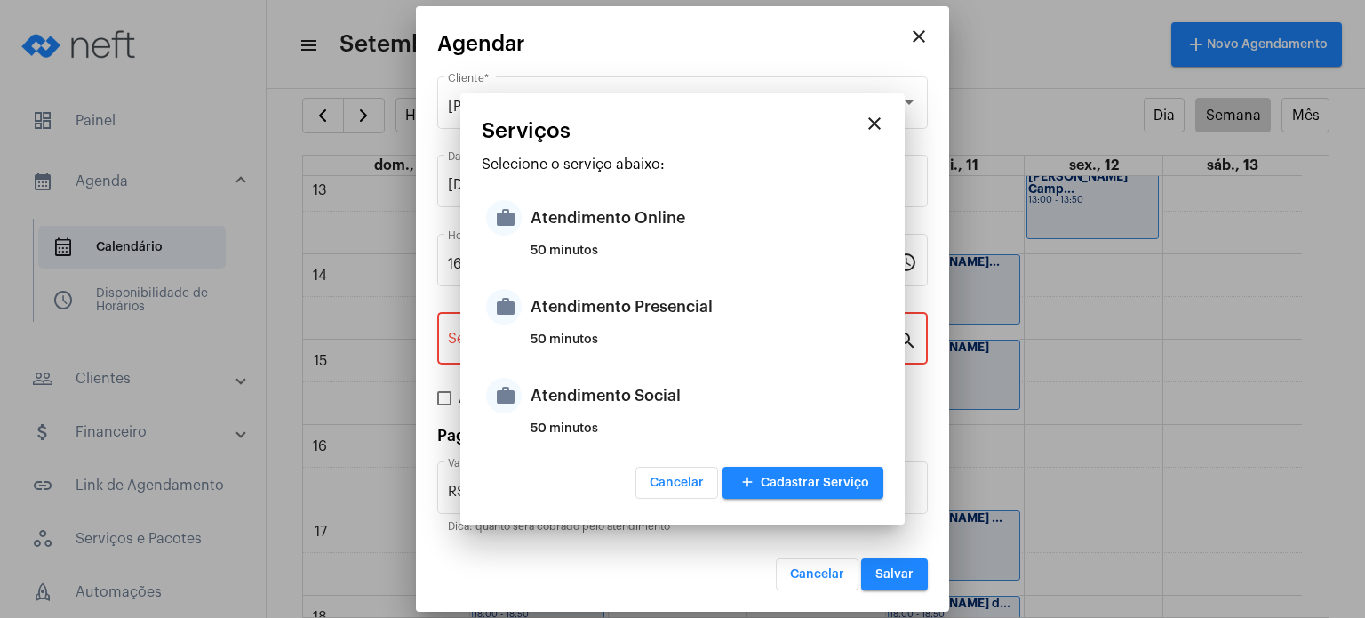
type input "Atendimento Presencial"
type input "R$ 170"
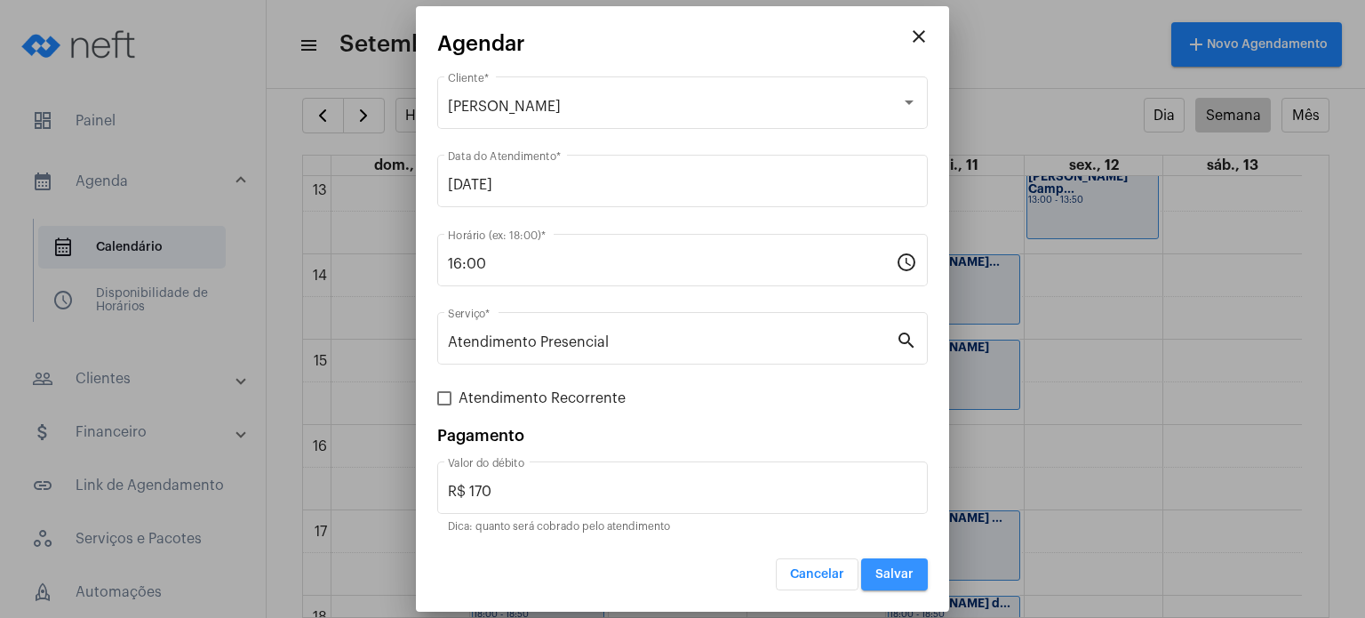
click at [901, 576] on span "Salvar" at bounding box center [894, 574] width 38 height 12
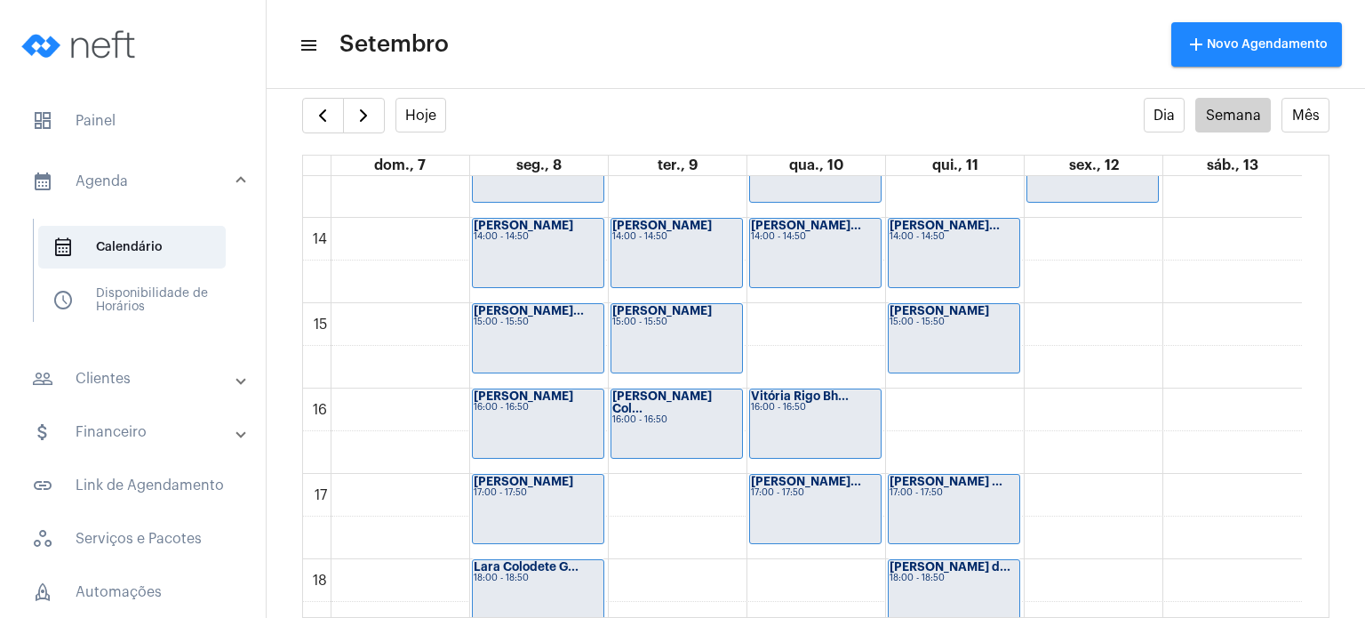
scroll to position [1131, 0]
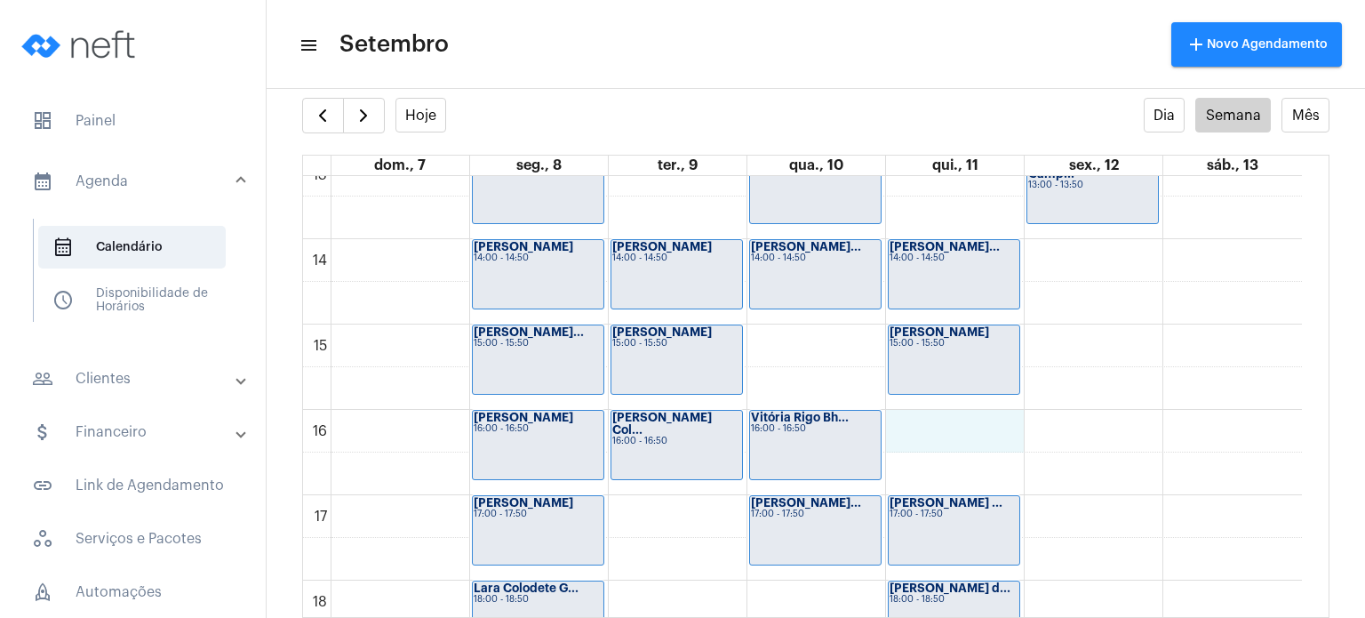
click at [956, 415] on div "00 01 02 03 04 05 06 07 08 09 10 11 12 13 14 15 16 17 18 19 20 21 22 23 [PERSON…" at bounding box center [802, 68] width 999 height 2047
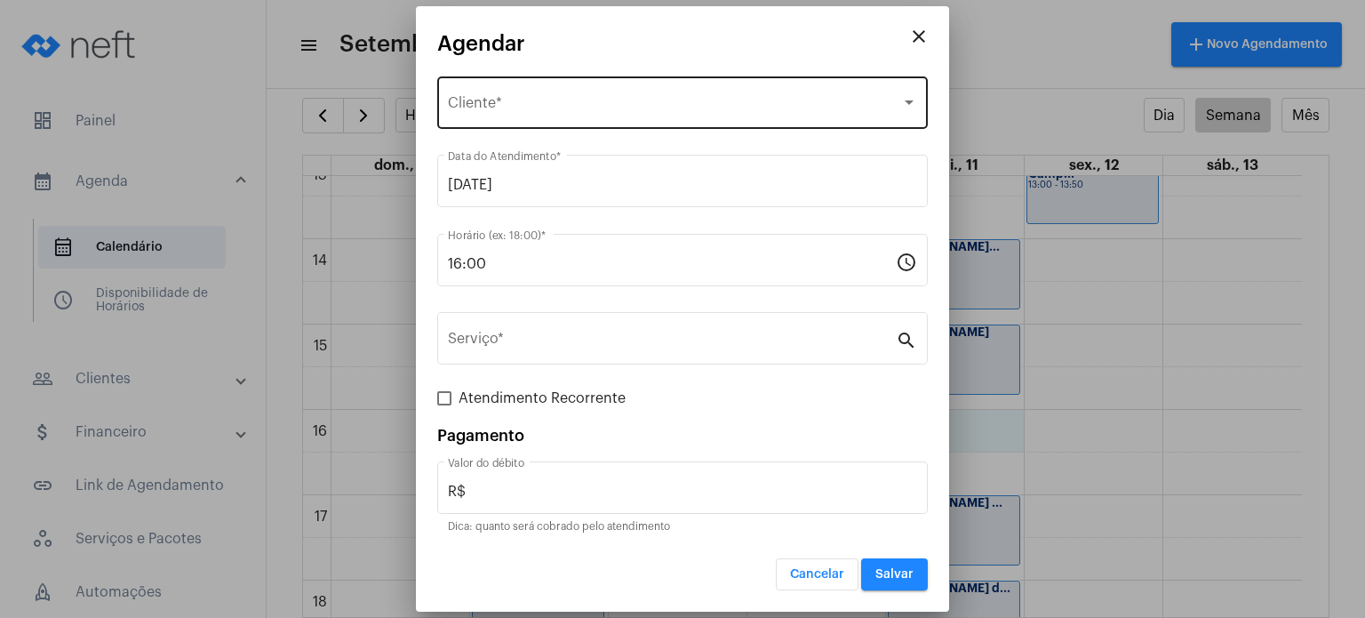
click at [754, 88] on div "Selecione o Cliente Cliente *" at bounding box center [682, 101] width 469 height 56
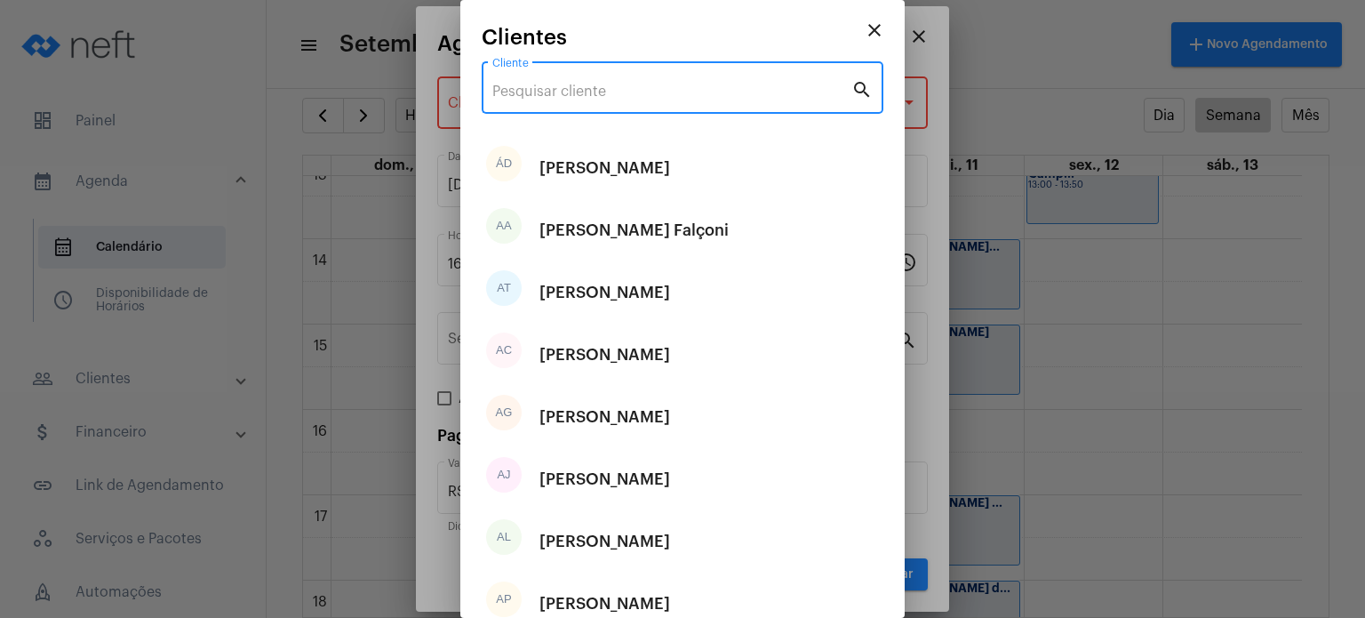
click at [754, 88] on input "Cliente" at bounding box center [671, 92] width 359 height 16
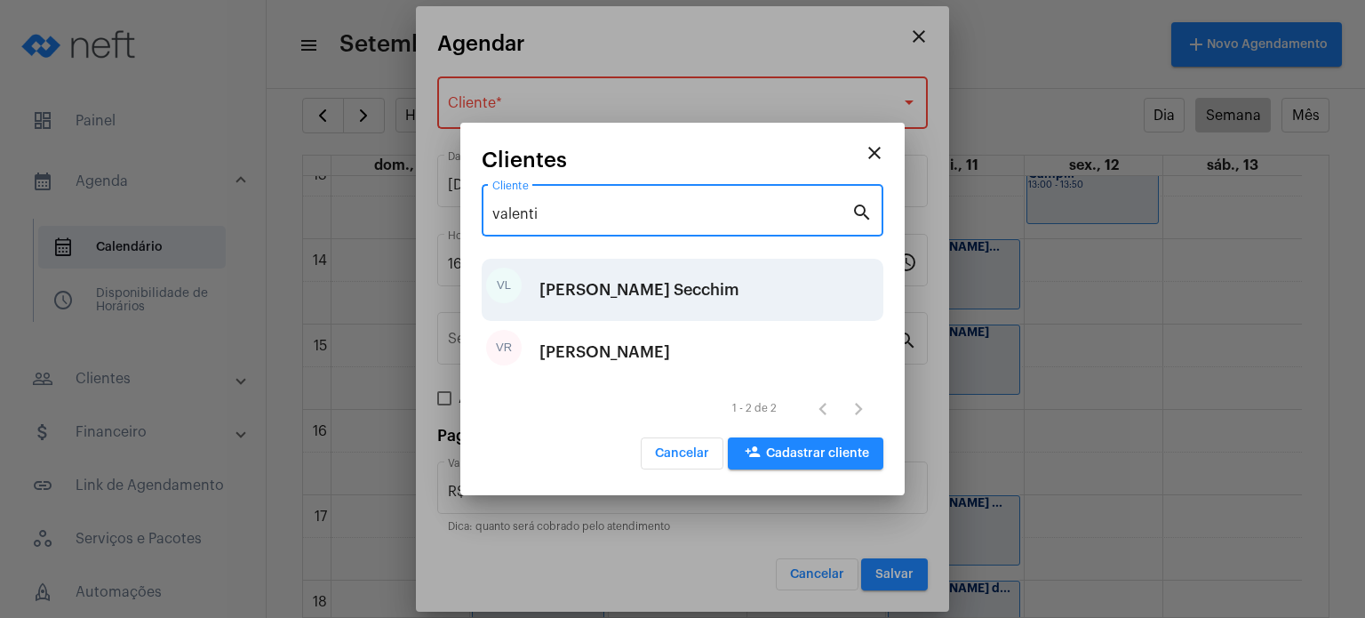
type input "valenti"
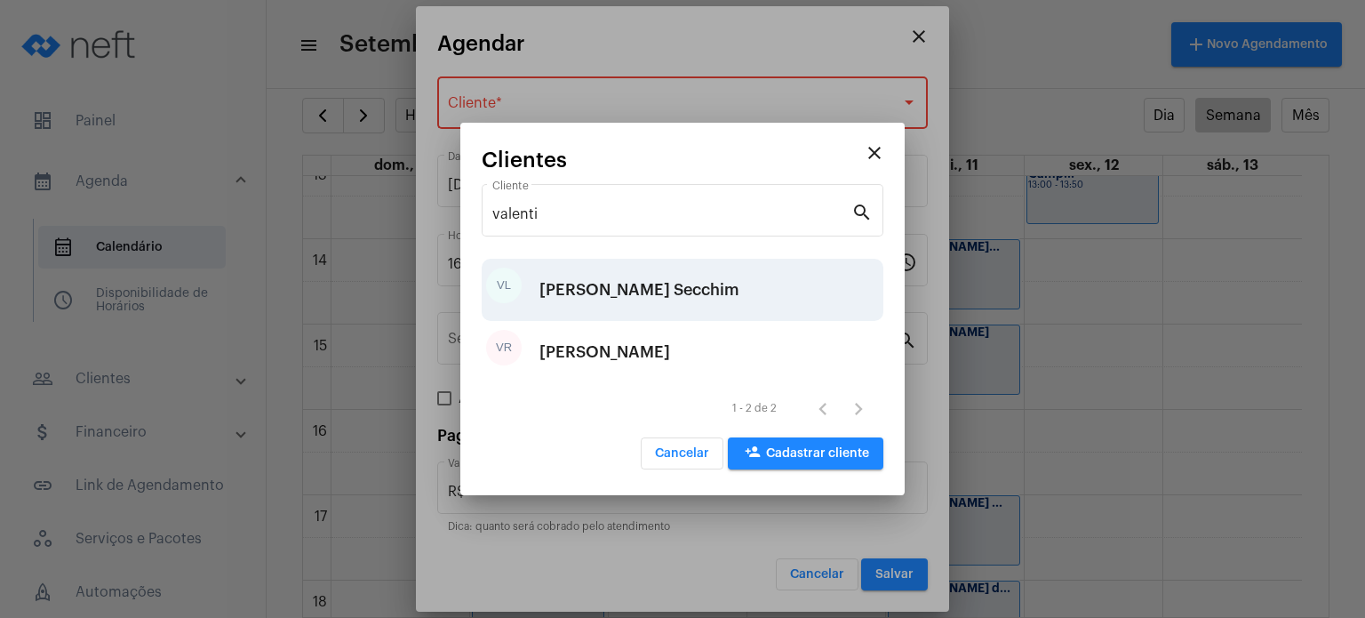
click at [626, 284] on div "[PERSON_NAME] Secchim" at bounding box center [639, 289] width 200 height 53
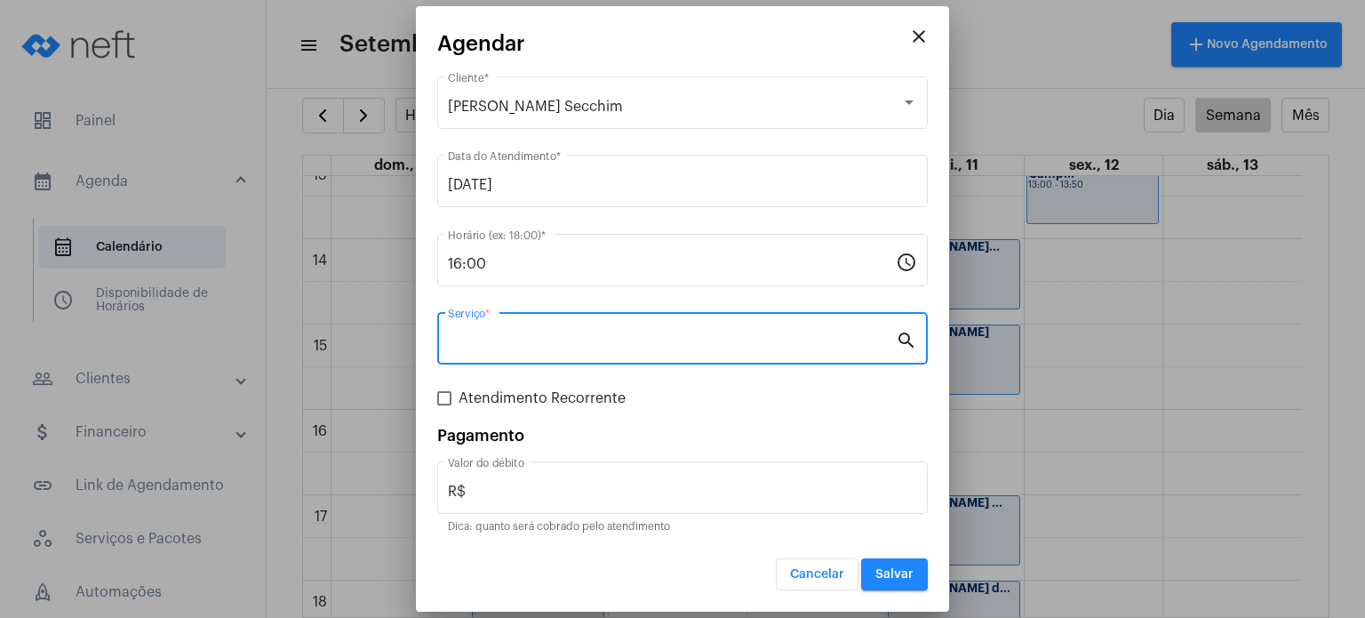
click at [669, 348] on input "Serviço *" at bounding box center [672, 342] width 448 height 16
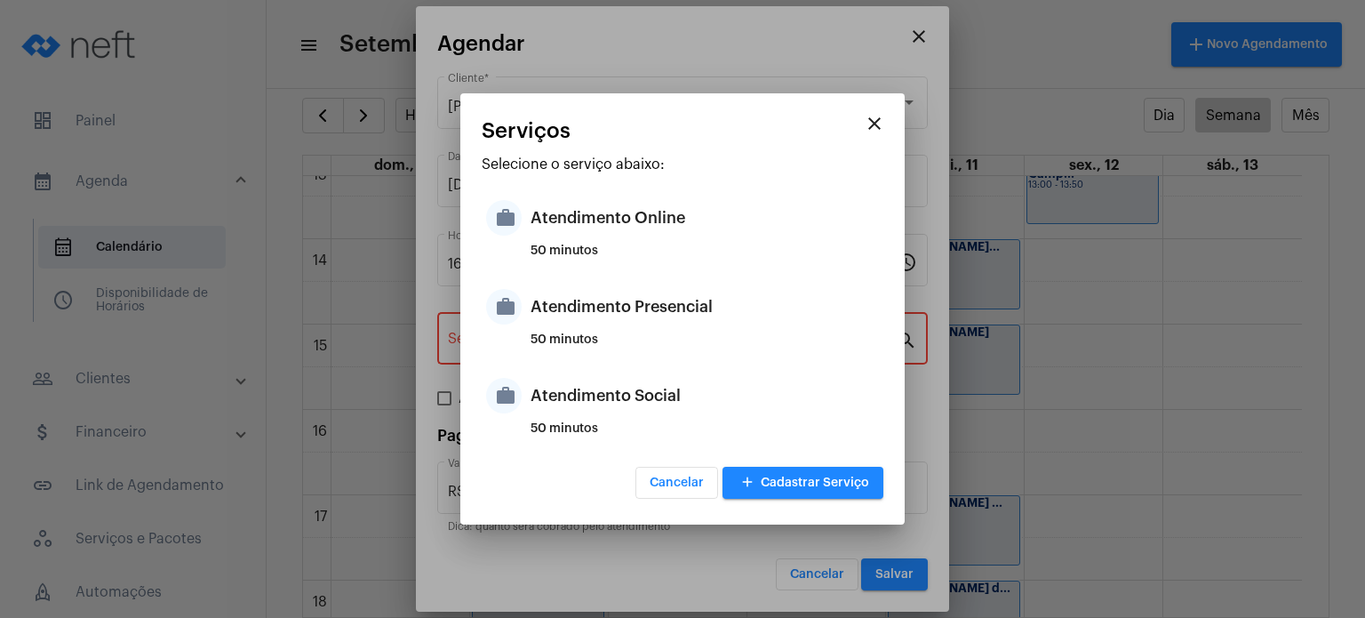
click at [669, 348] on div "50 minutos" at bounding box center [704, 346] width 348 height 27
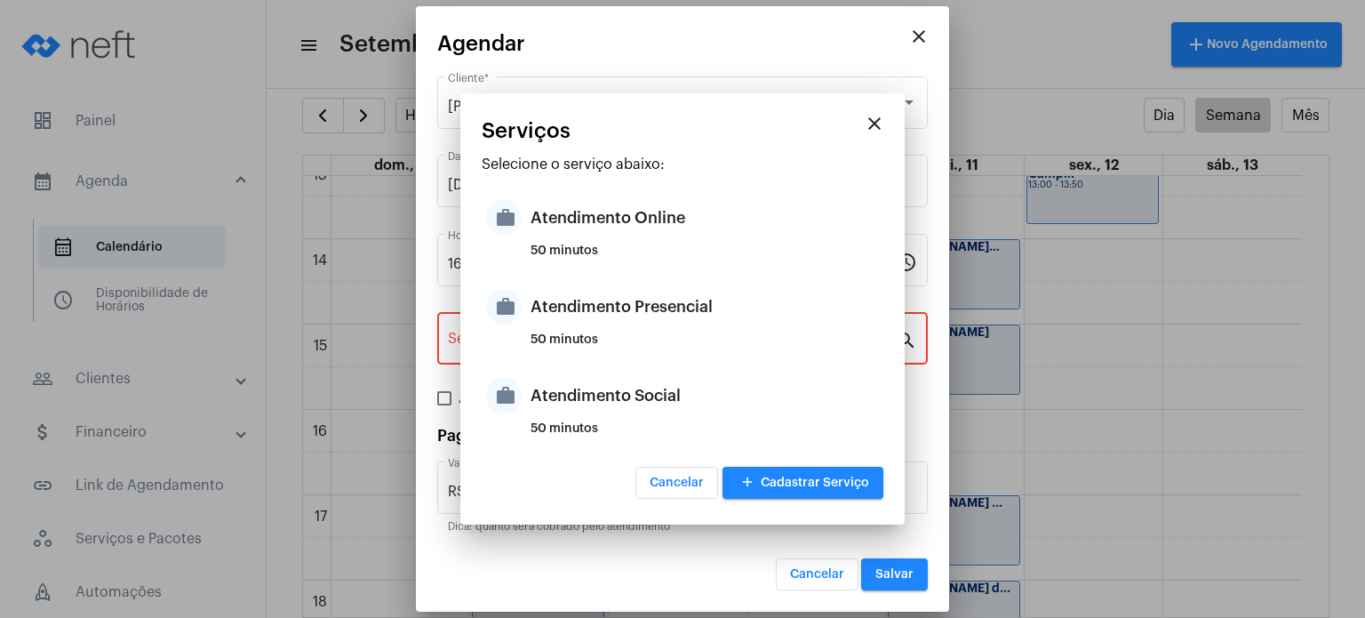
type input "Atendimento Presencial"
type input "R$ 170"
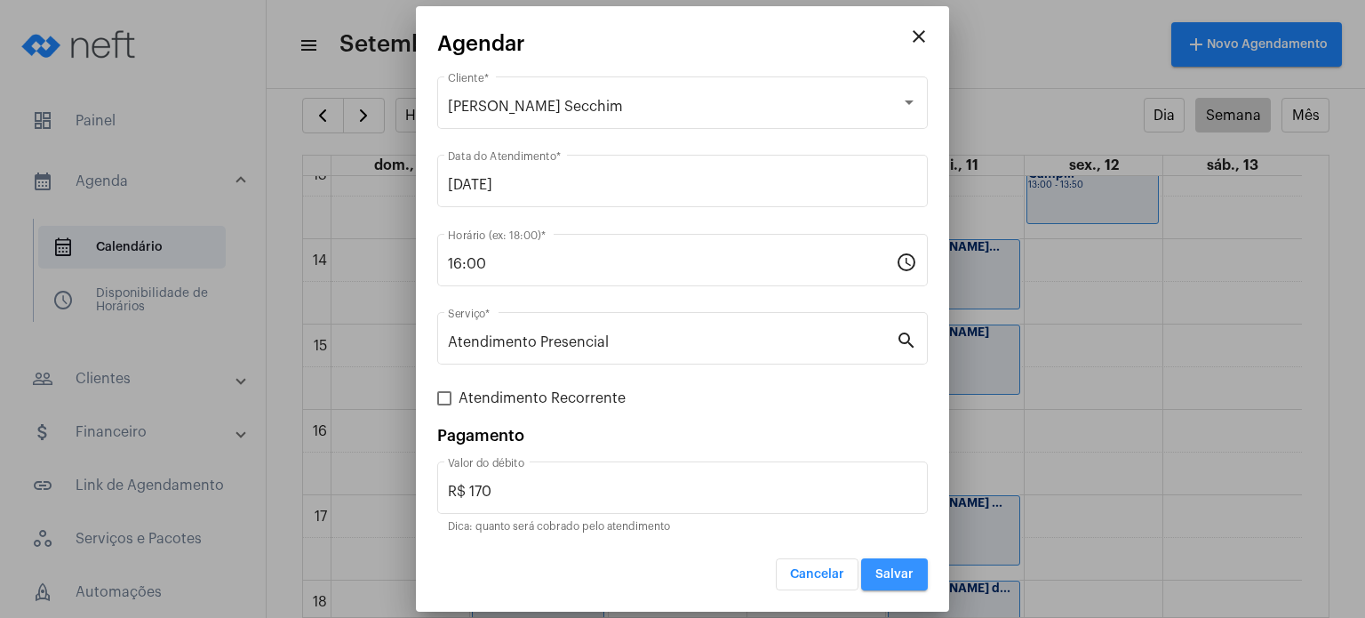
click at [892, 573] on span "Salvar" at bounding box center [894, 574] width 38 height 12
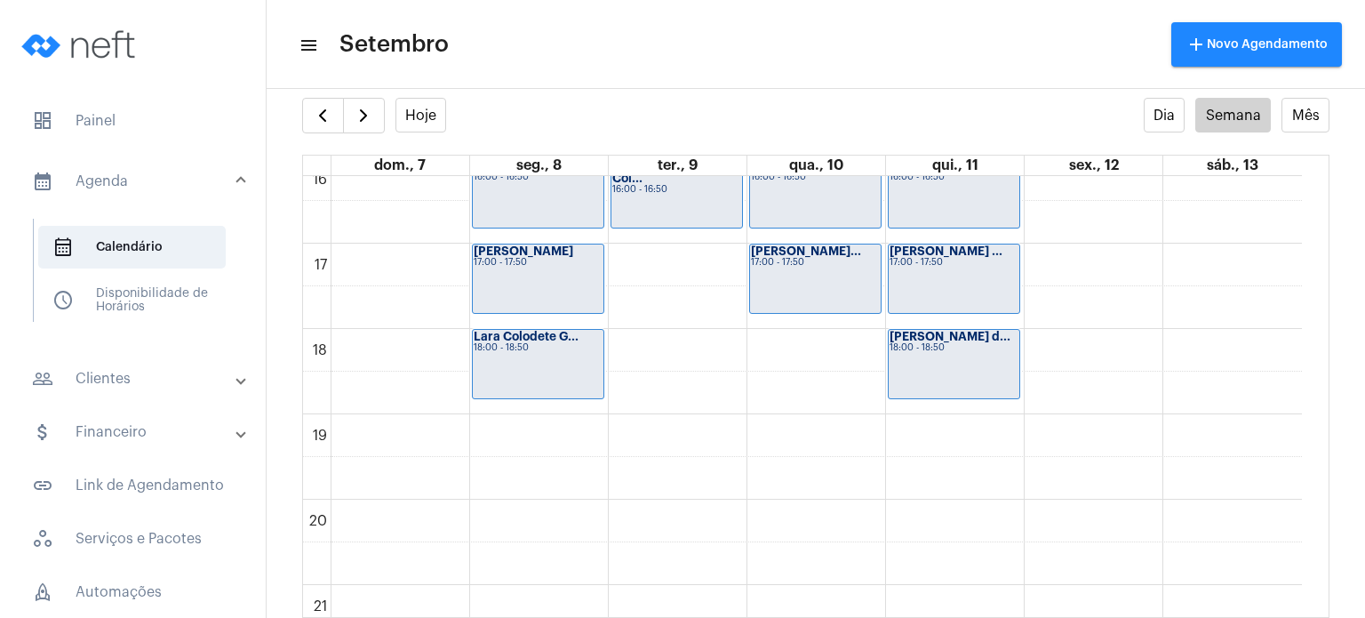
scroll to position [1372, 0]
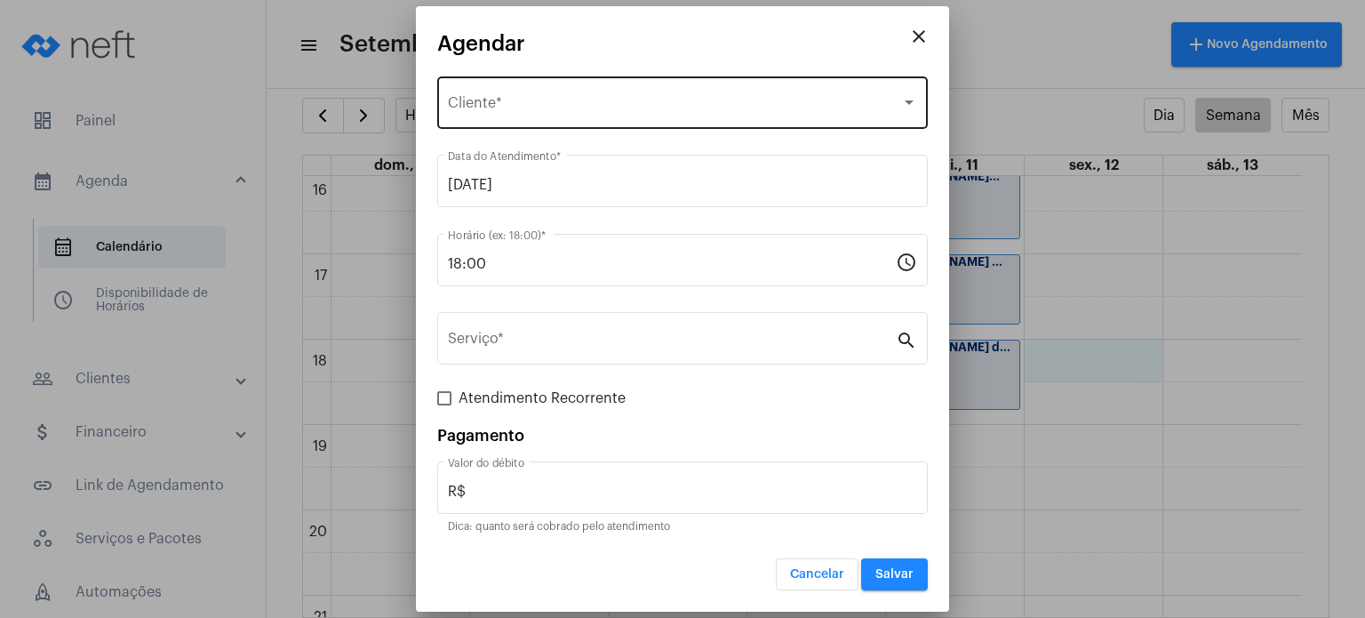
click at [731, 97] on div "Selecione o Cliente Cliente *" at bounding box center [682, 101] width 469 height 56
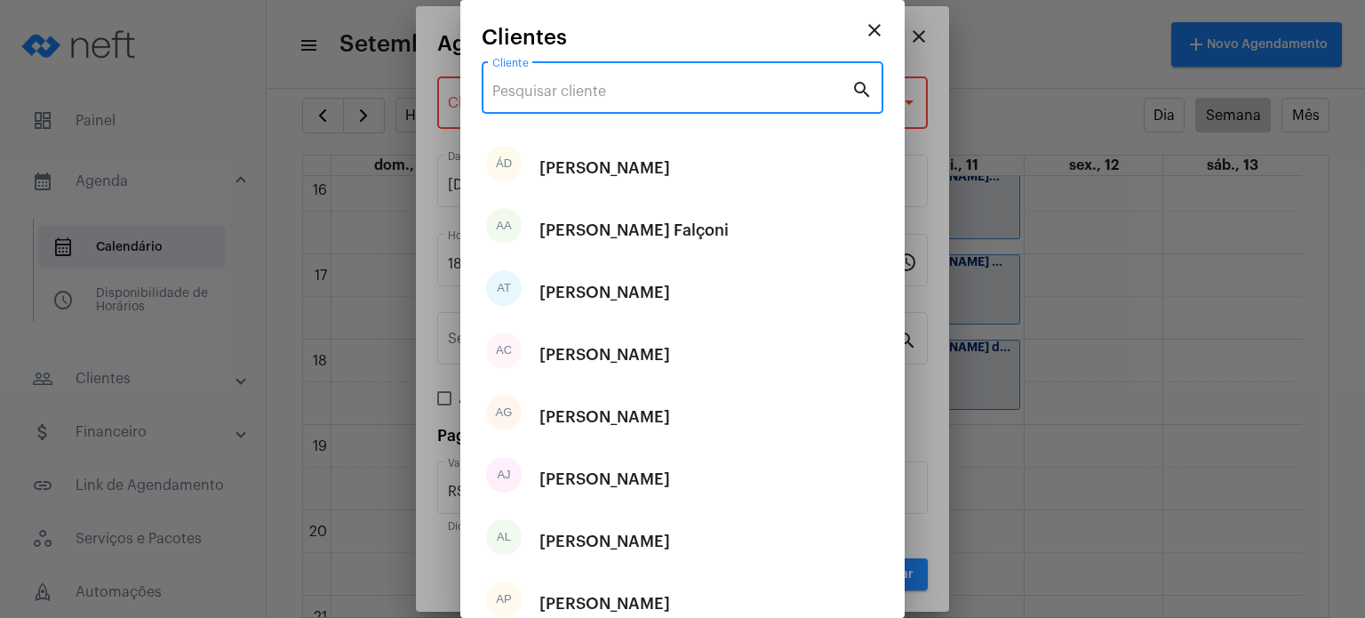
click at [731, 97] on input "Cliente" at bounding box center [671, 92] width 359 height 16
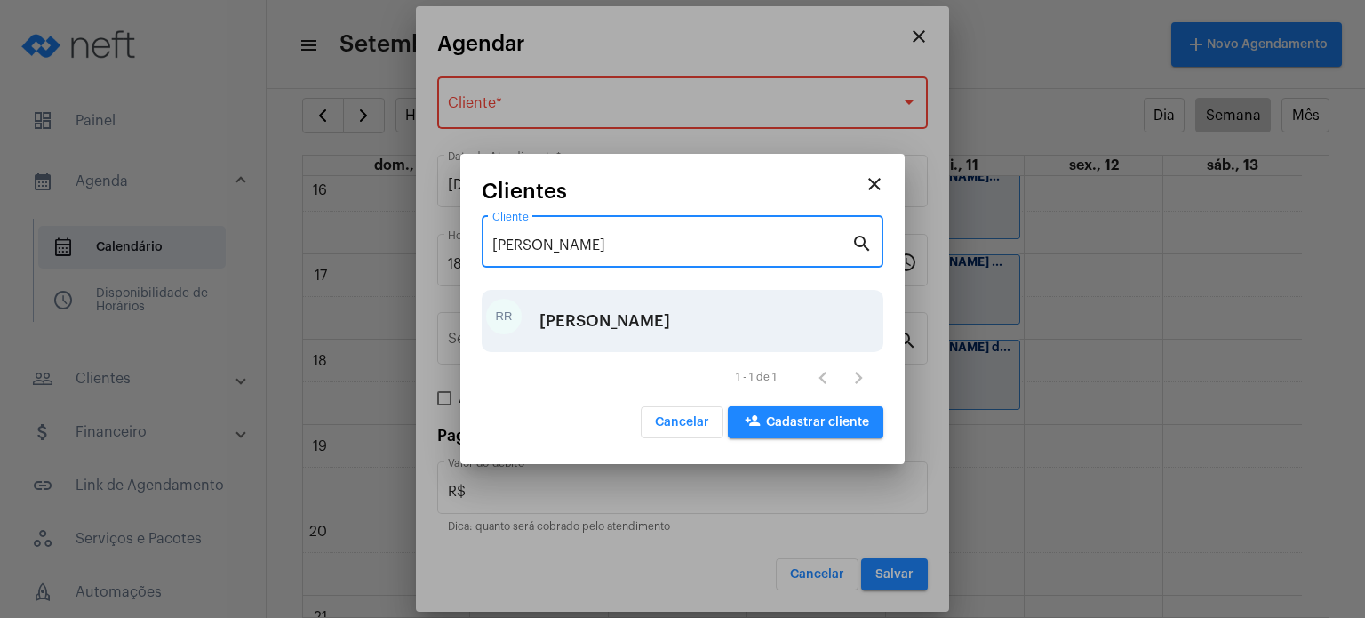
type input "[PERSON_NAME]"
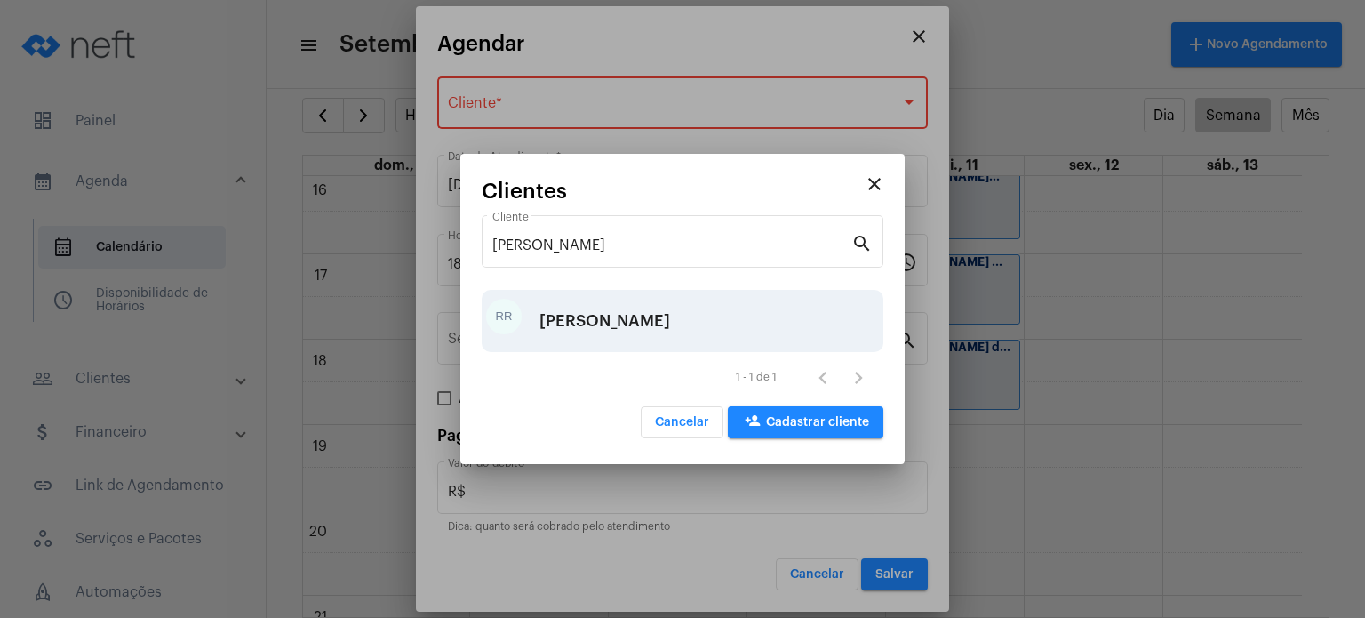
click at [615, 327] on div "[PERSON_NAME]" at bounding box center [604, 320] width 131 height 53
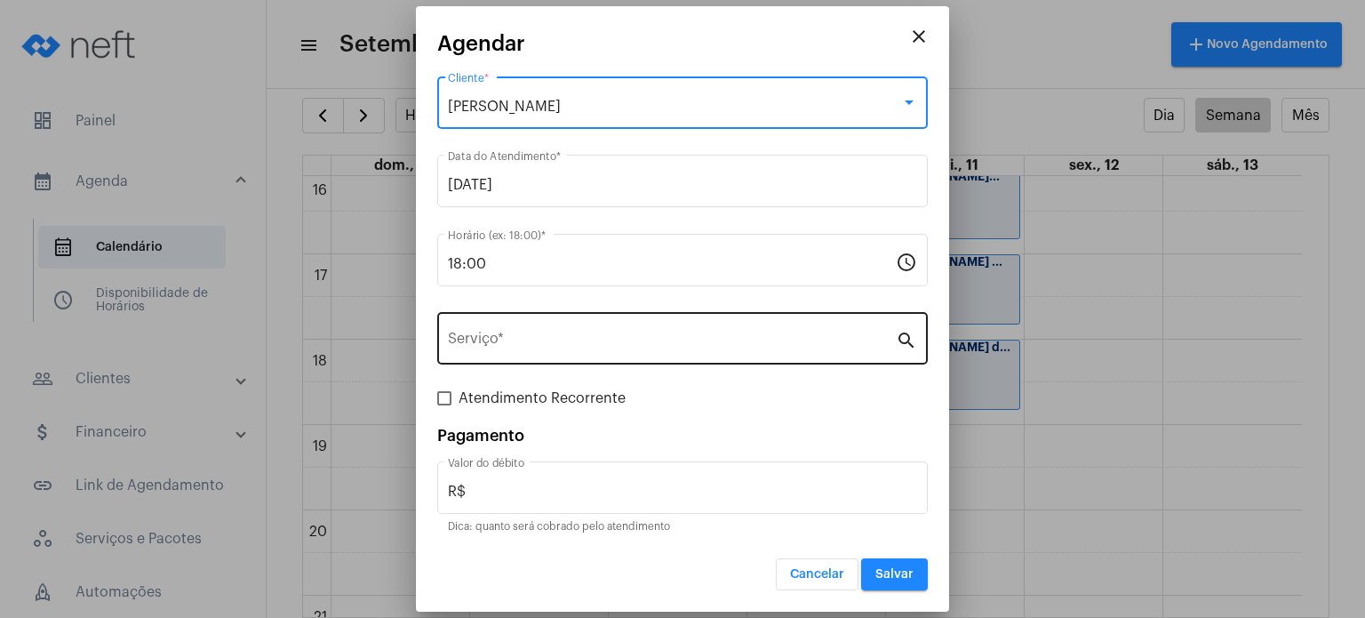
click at [604, 340] on input "Serviço *" at bounding box center [672, 342] width 448 height 16
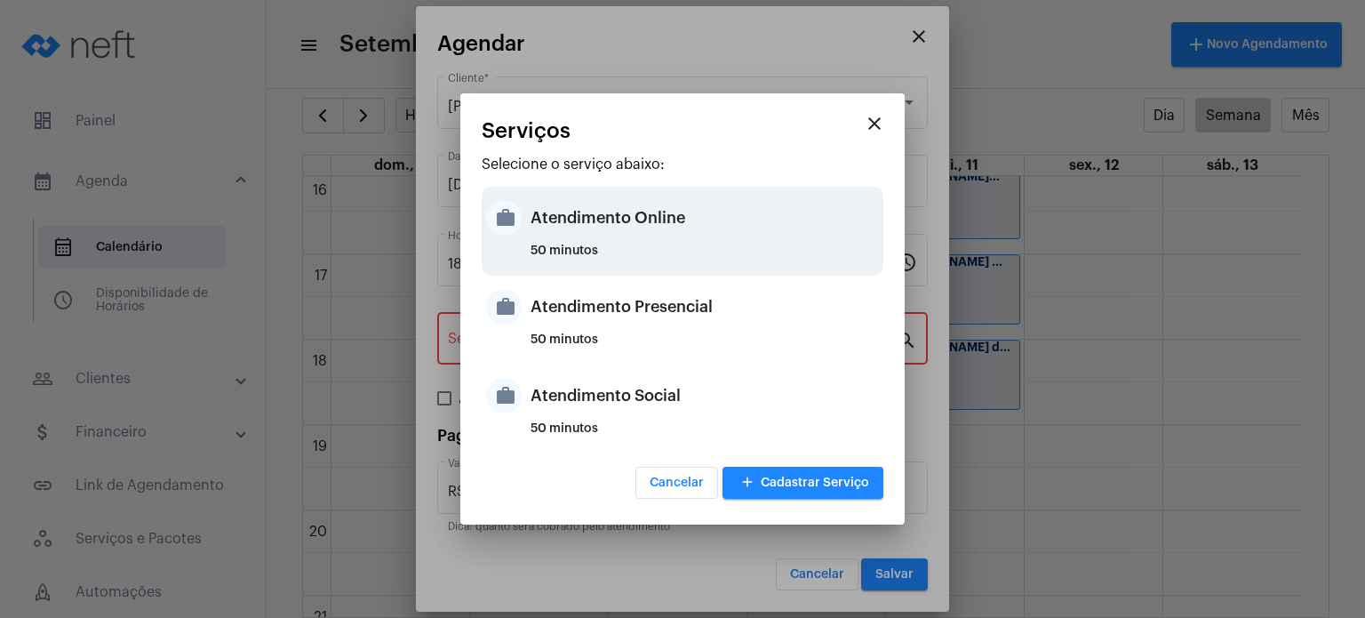
click at [615, 210] on div "Atendimento Online" at bounding box center [704, 217] width 348 height 53
type input "Atendimento Online"
type input "R$ 170"
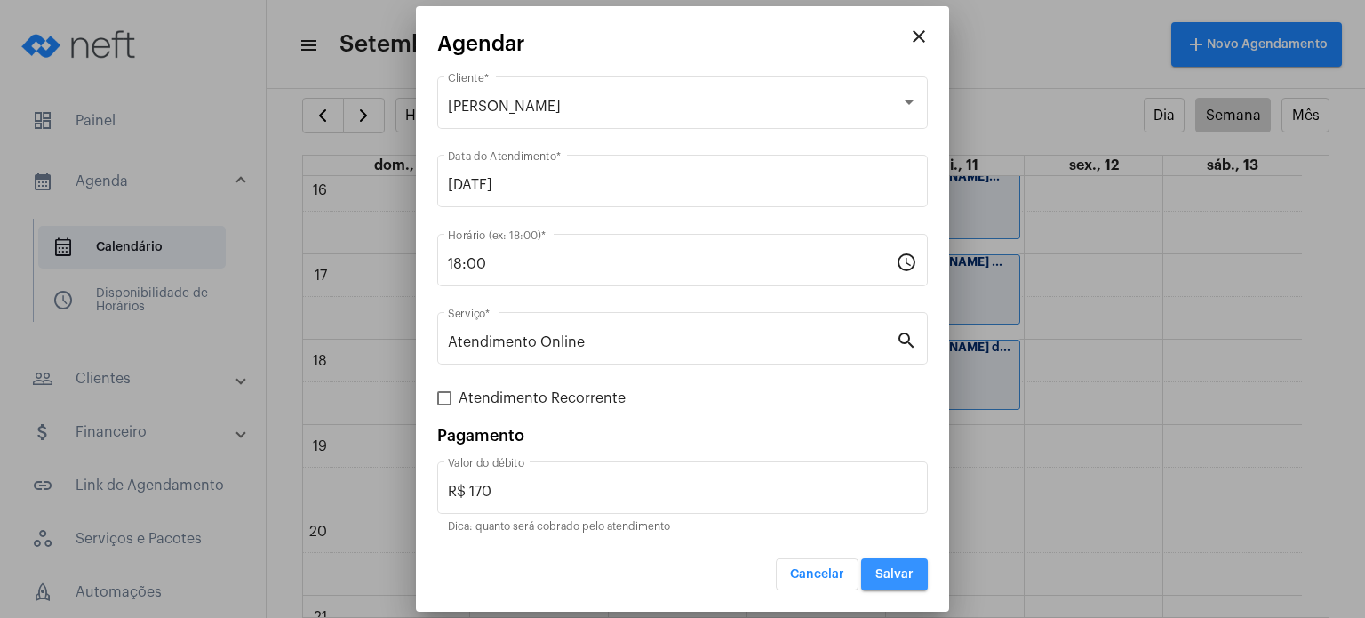
click at [889, 568] on span "Salvar" at bounding box center [894, 574] width 38 height 12
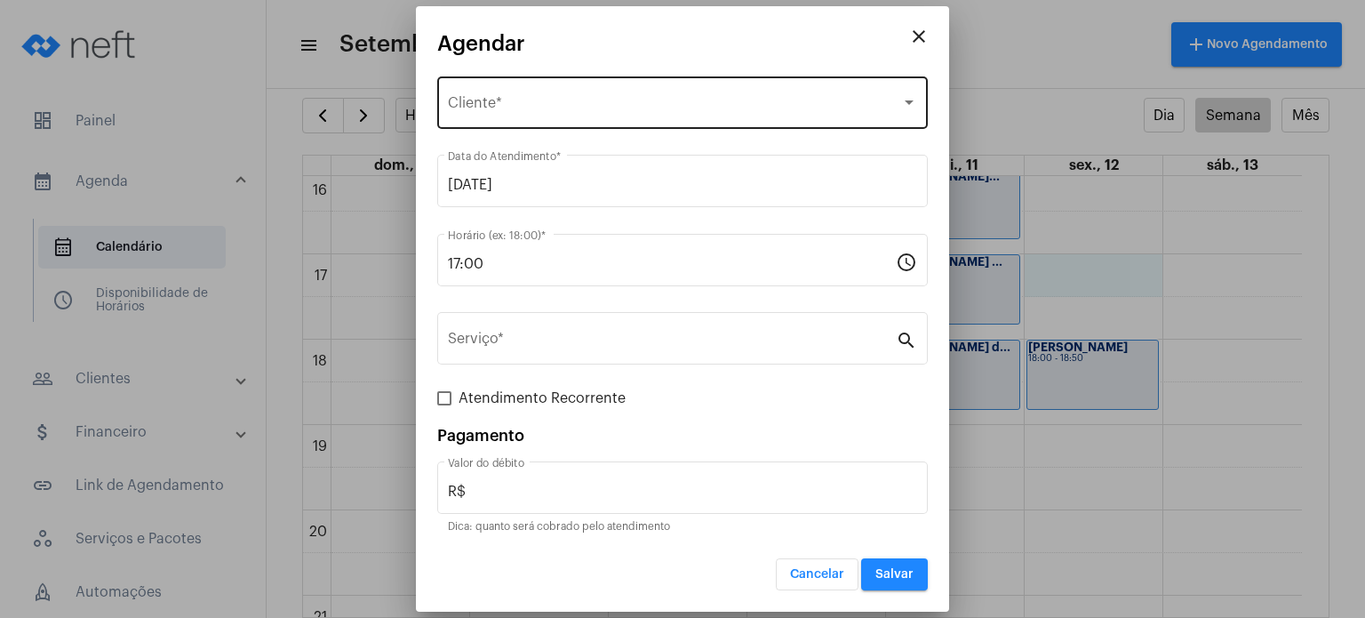
click at [826, 89] on div "Selecione o Cliente Cliente *" at bounding box center [682, 101] width 469 height 56
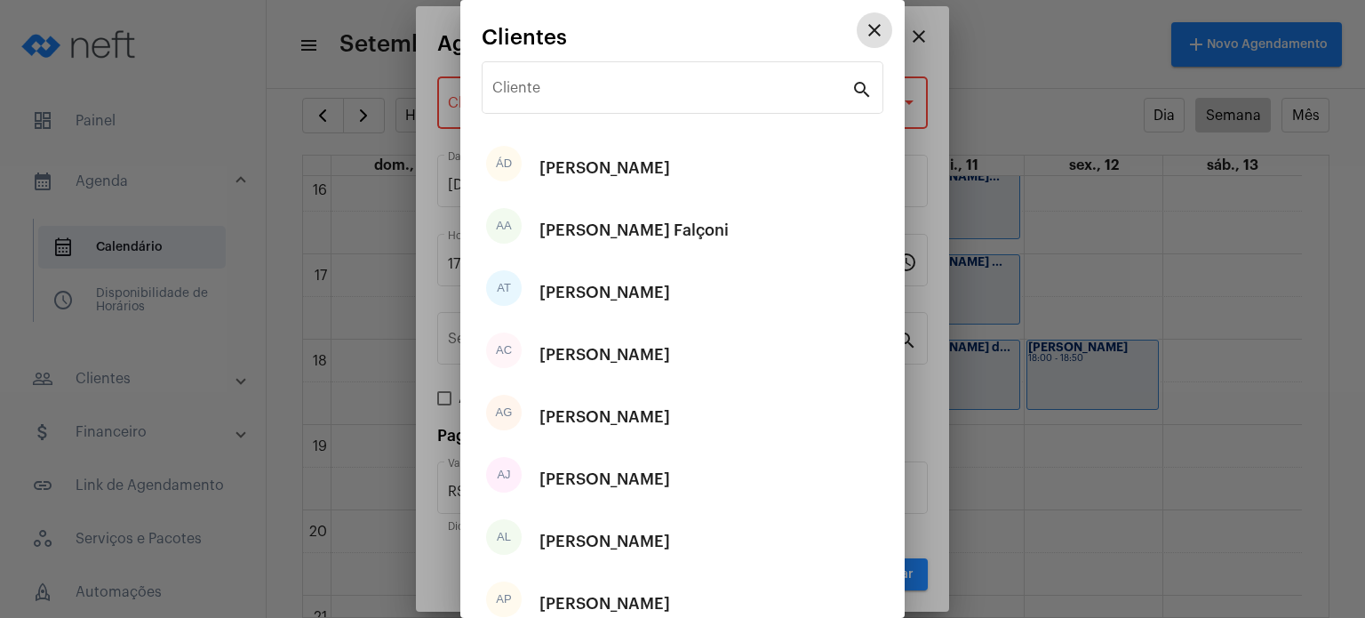
click at [826, 89] on input "Cliente" at bounding box center [671, 92] width 359 height 16
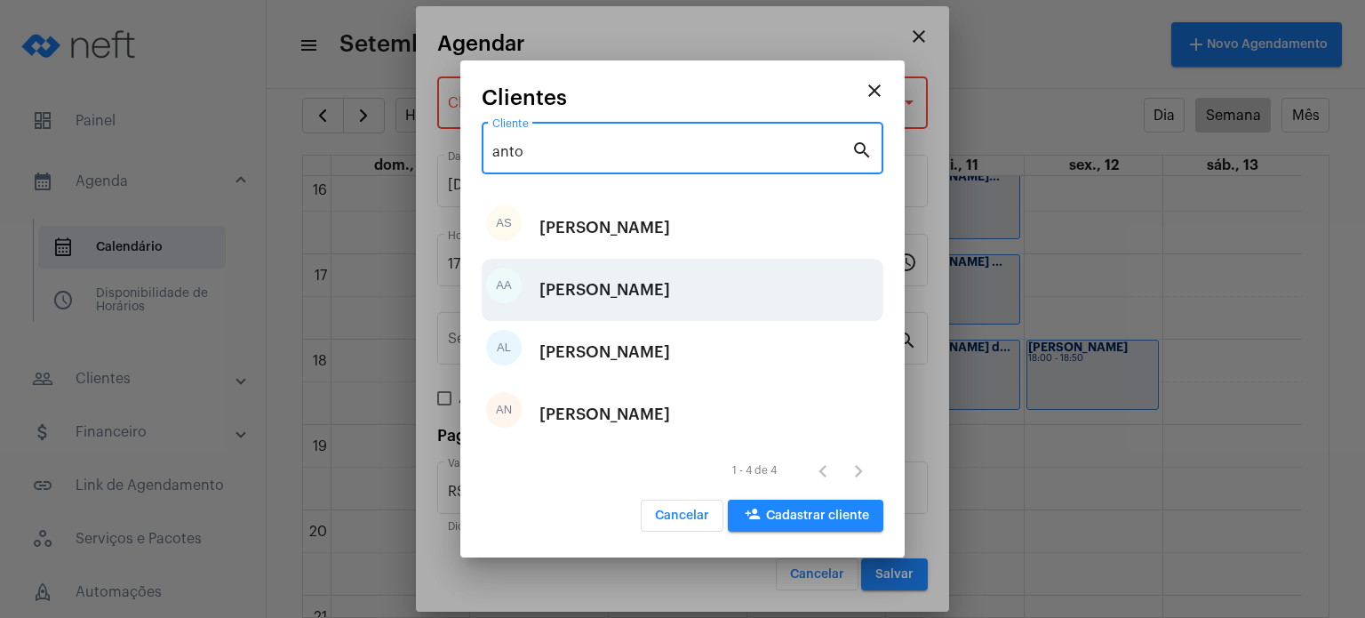
type input "anto"
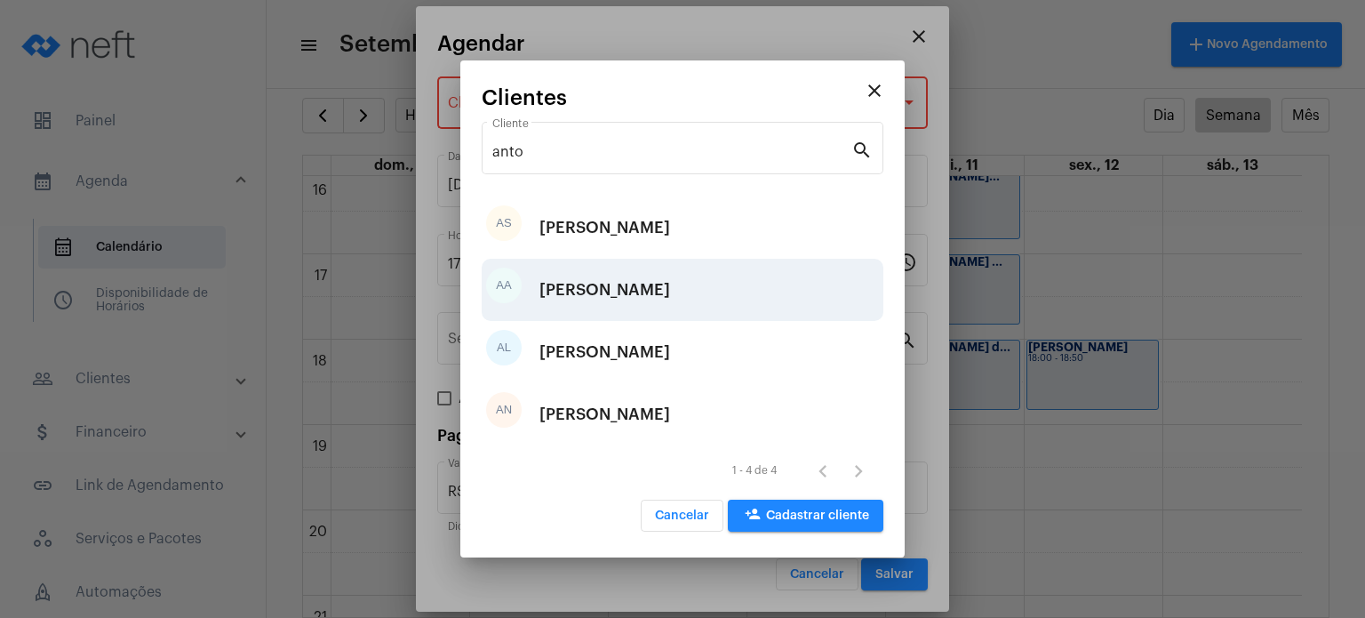
click at [668, 294] on div "[PERSON_NAME]" at bounding box center [604, 289] width 131 height 53
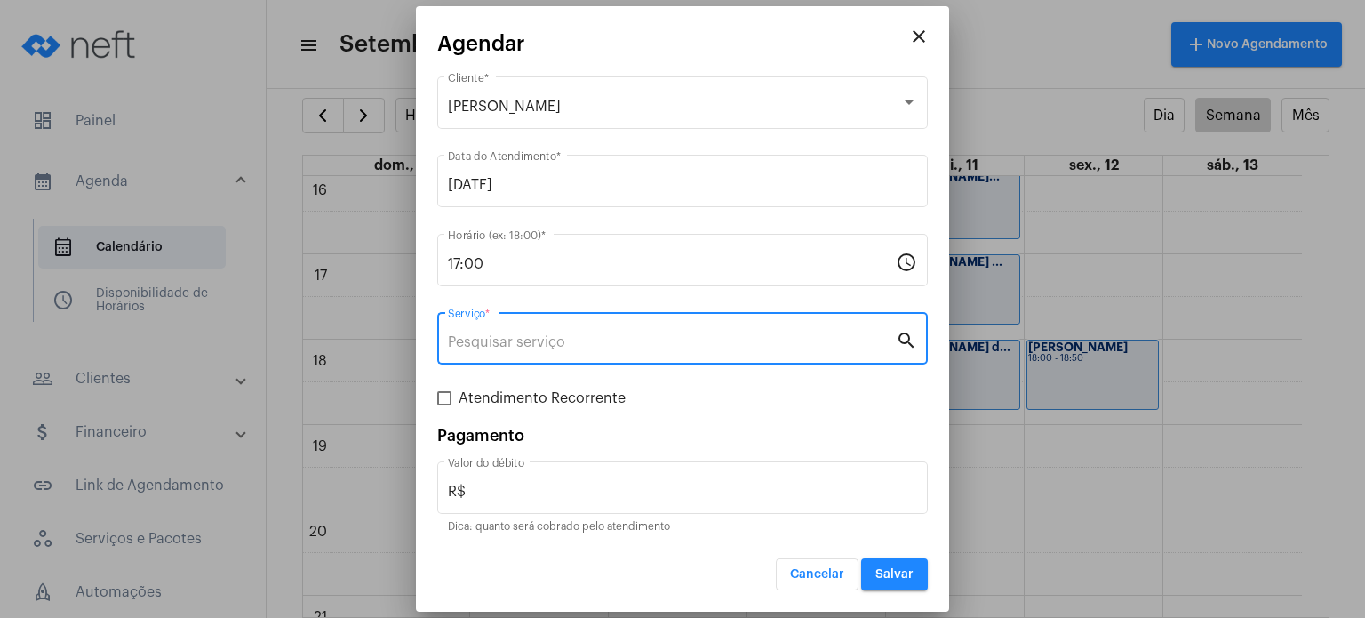
click at [635, 344] on input "Serviço *" at bounding box center [672, 342] width 448 height 16
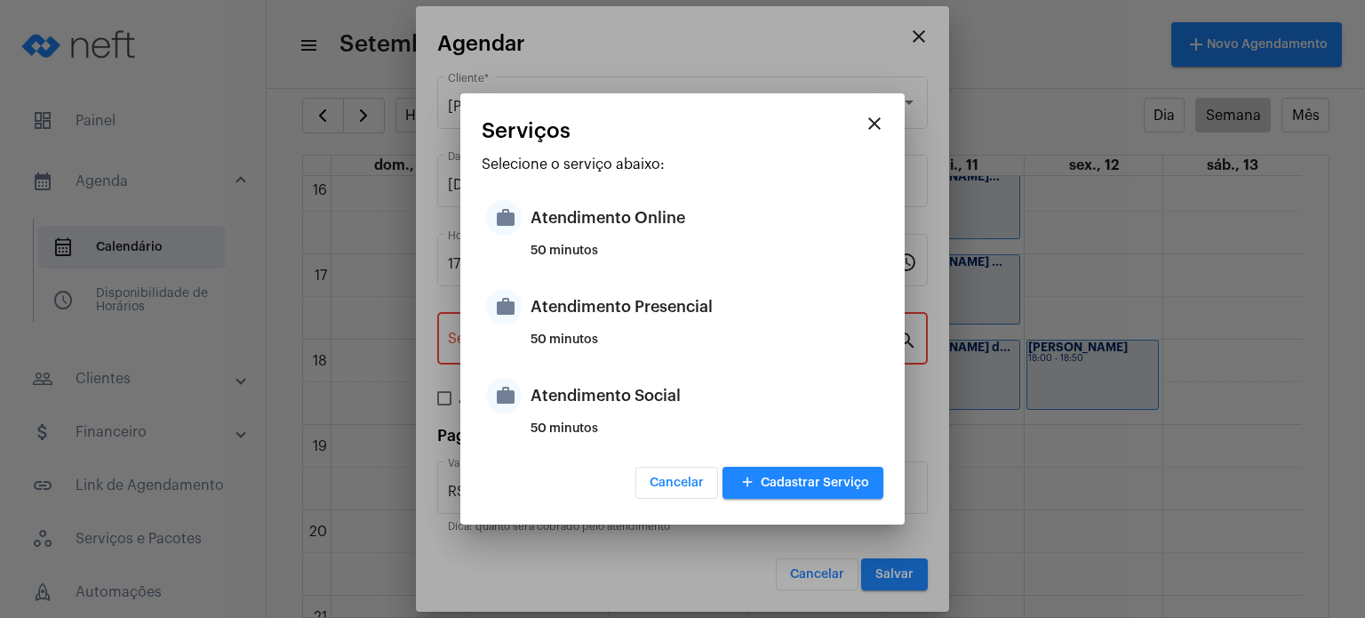
click at [635, 344] on div "50 minutos" at bounding box center [704, 346] width 348 height 27
type input "Atendimento Presencial"
type input "R$ 170"
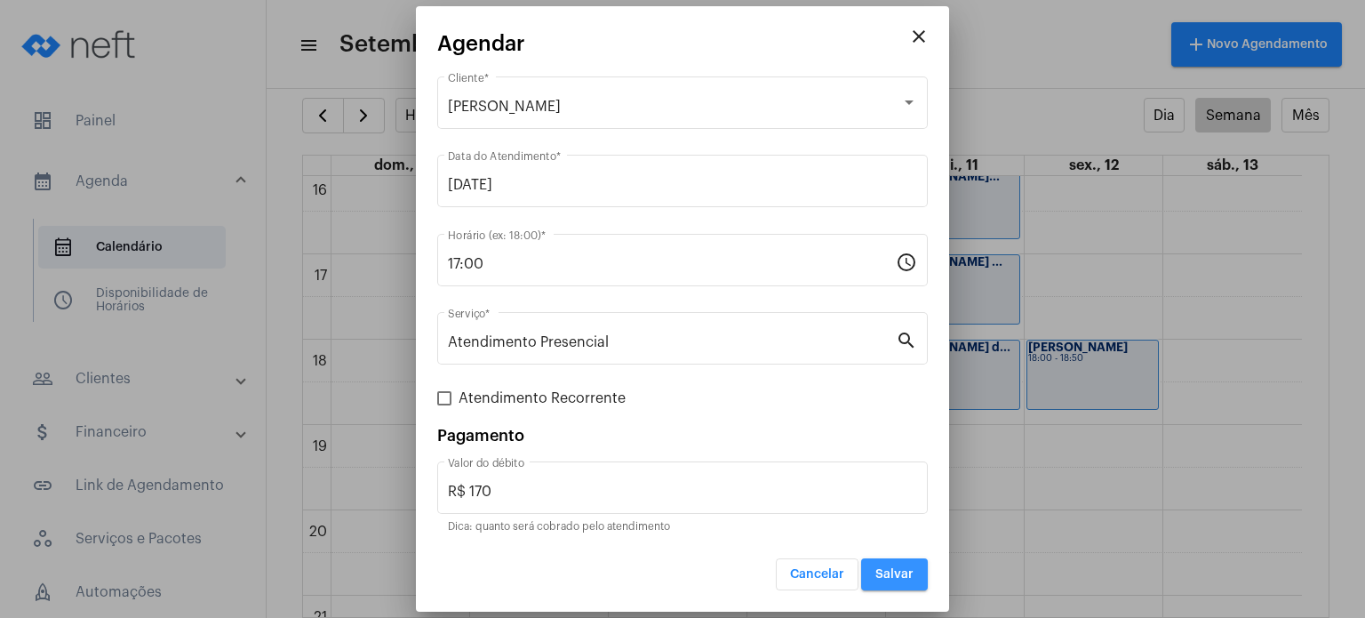
click at [871, 569] on button "Salvar" at bounding box center [894, 574] width 67 height 32
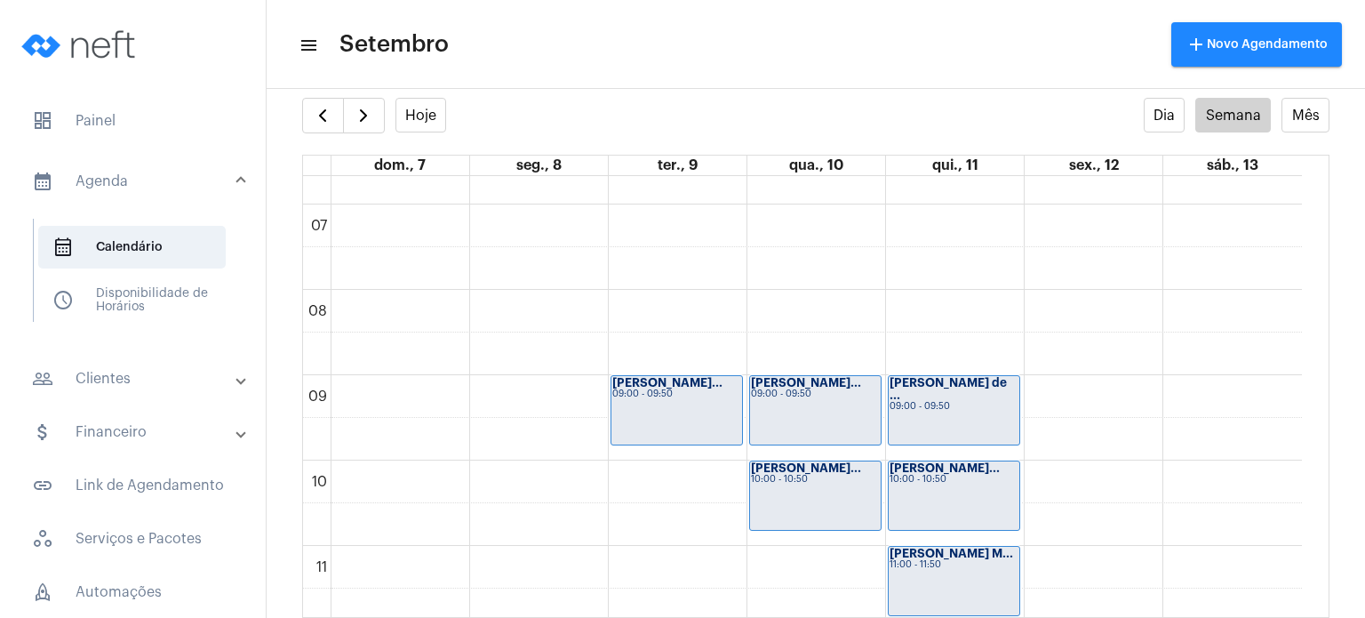
scroll to position [622, 0]
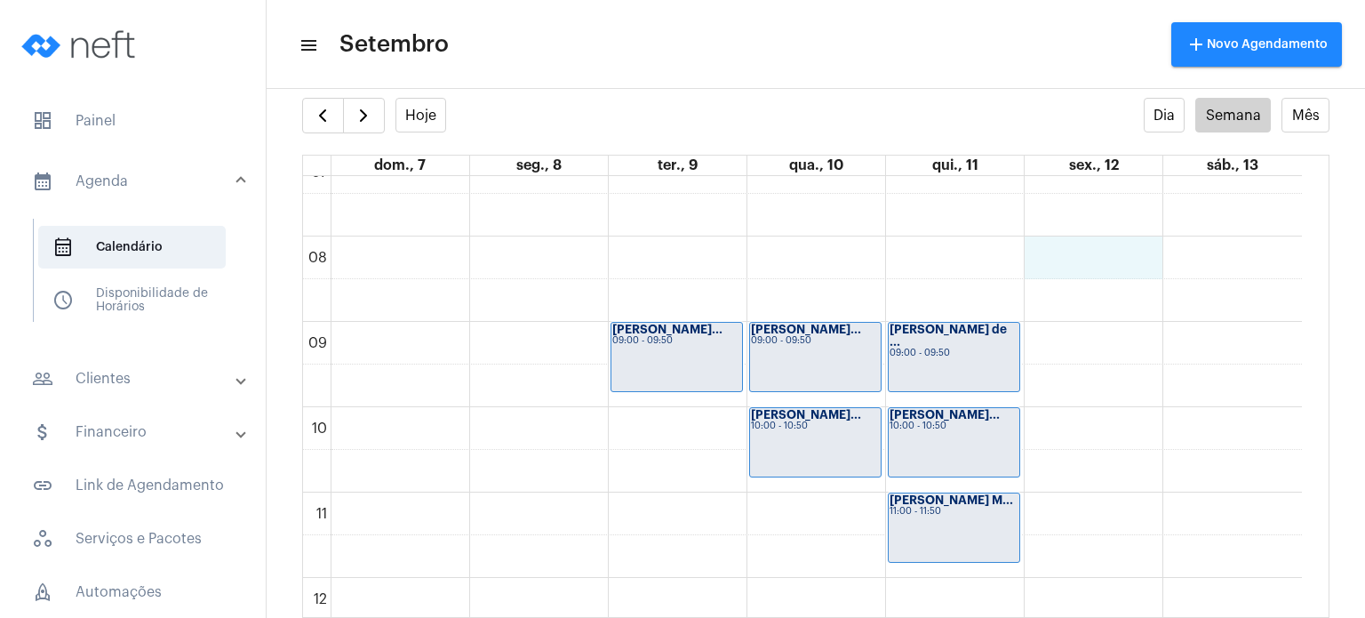
click at [1091, 258] on div "00 01 02 03 04 05 06 07 08 09 10 11 12 13 14 15 16 17 18 19 20 21 22 23 [PERSON…" at bounding box center [802, 577] width 999 height 2047
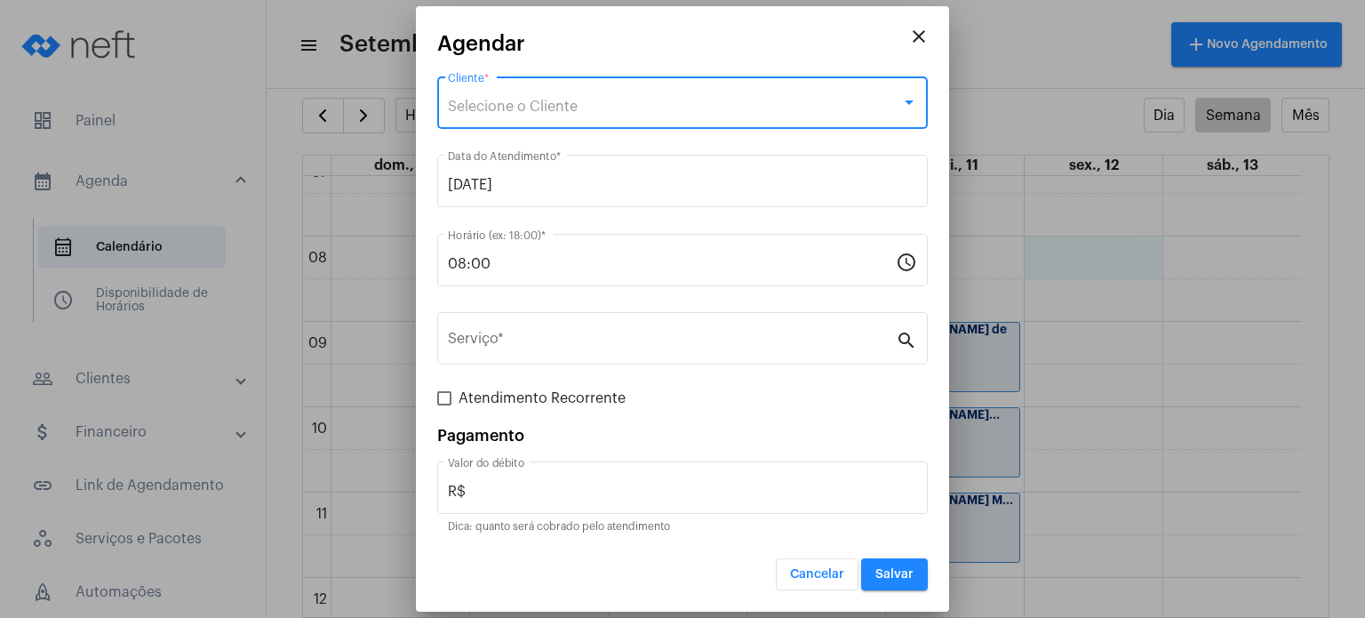
click at [726, 106] on div "Selecione o Cliente" at bounding box center [674, 107] width 453 height 16
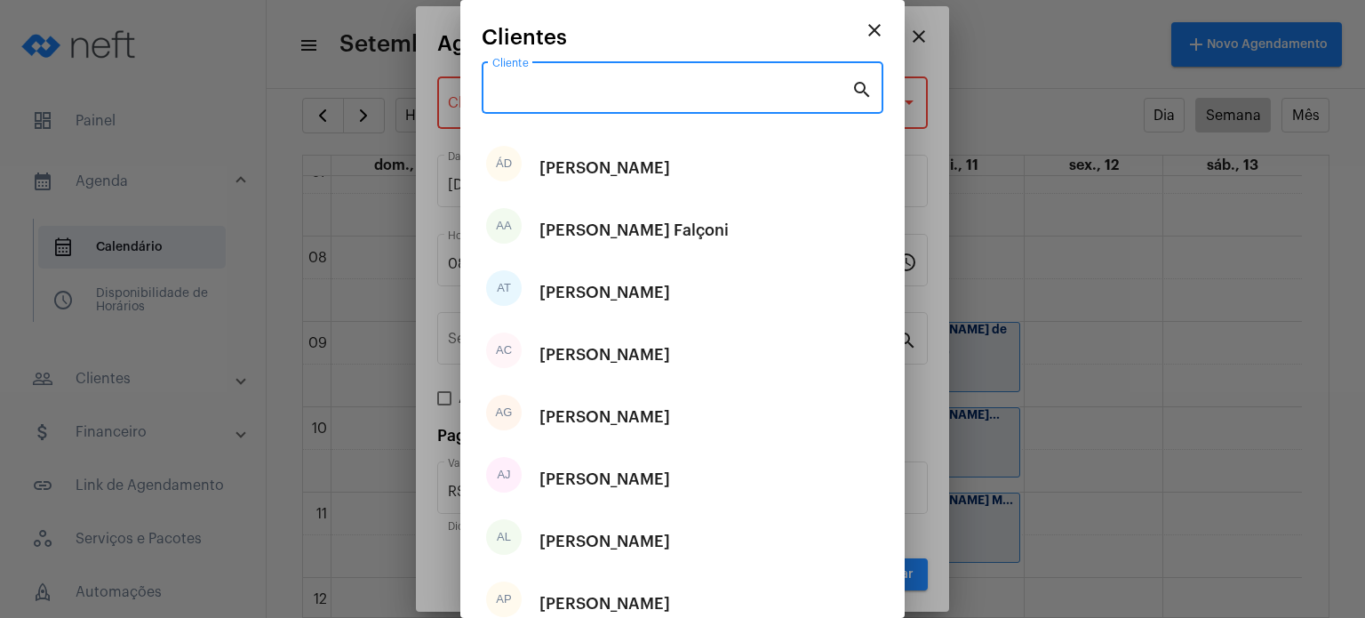
click at [722, 97] on input "Cliente" at bounding box center [671, 92] width 359 height 16
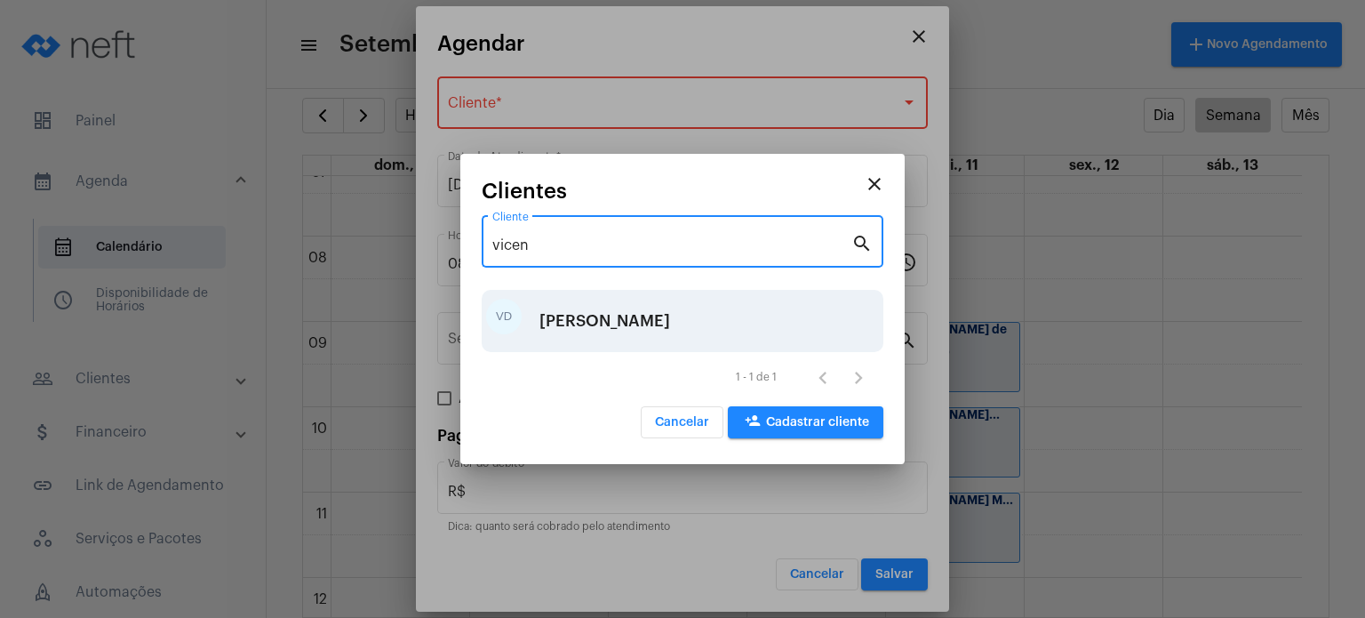
type input "vicen"
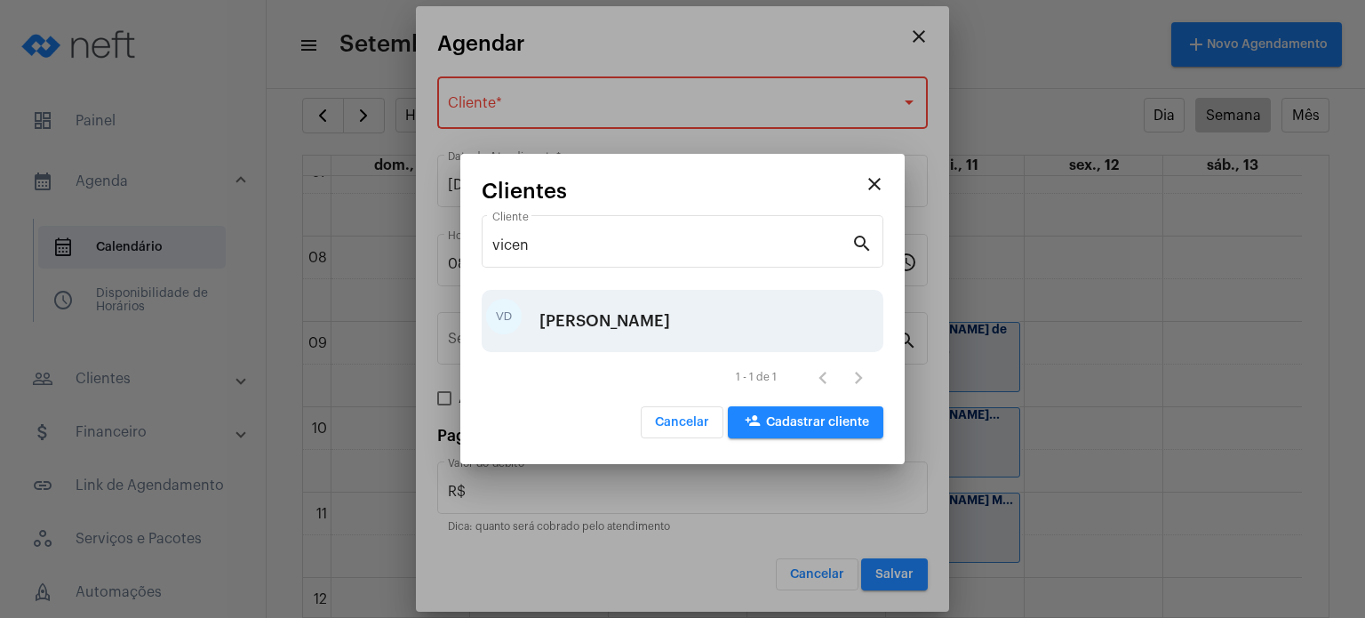
click at [647, 307] on div "[PERSON_NAME]" at bounding box center [604, 320] width 131 height 53
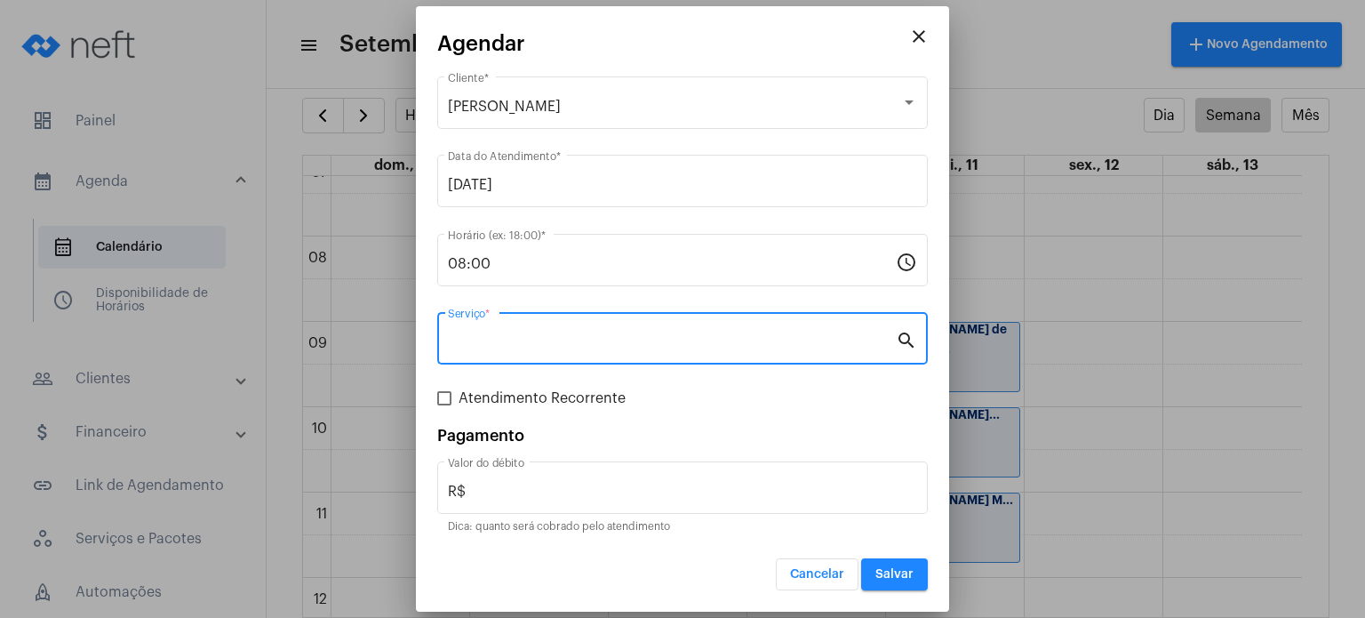
click at [618, 336] on input "Serviço *" at bounding box center [672, 342] width 448 height 16
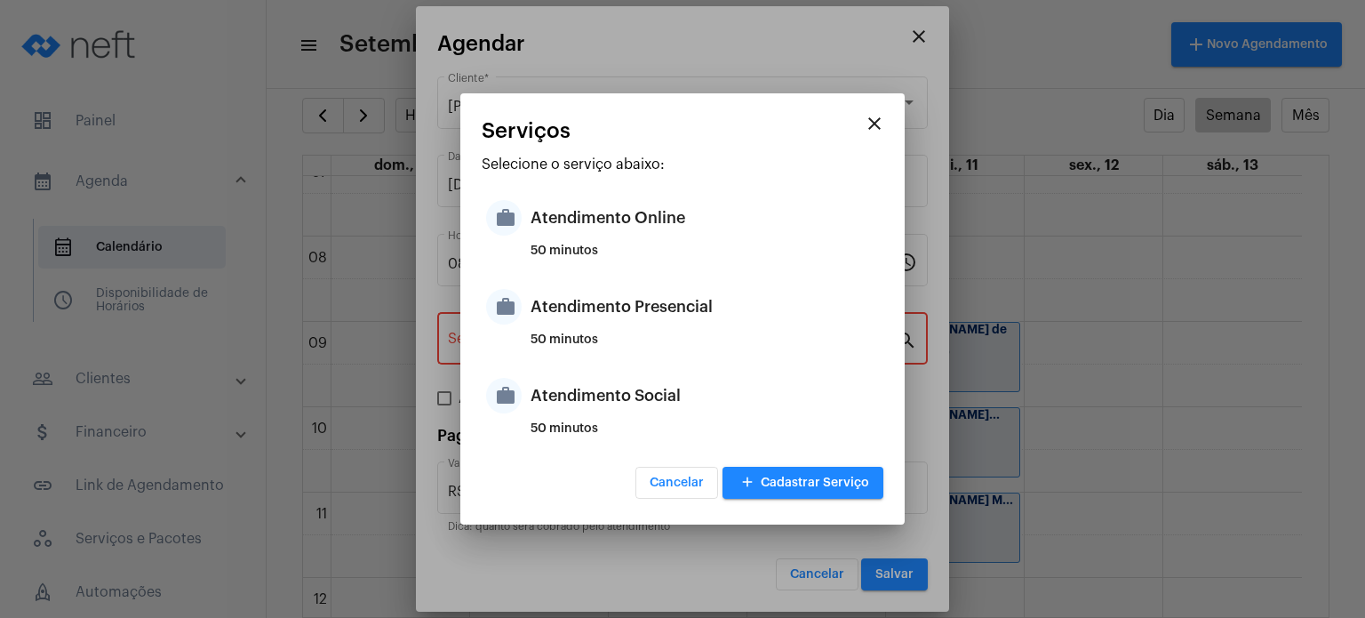
click at [618, 336] on div "50 minutos" at bounding box center [704, 346] width 348 height 27
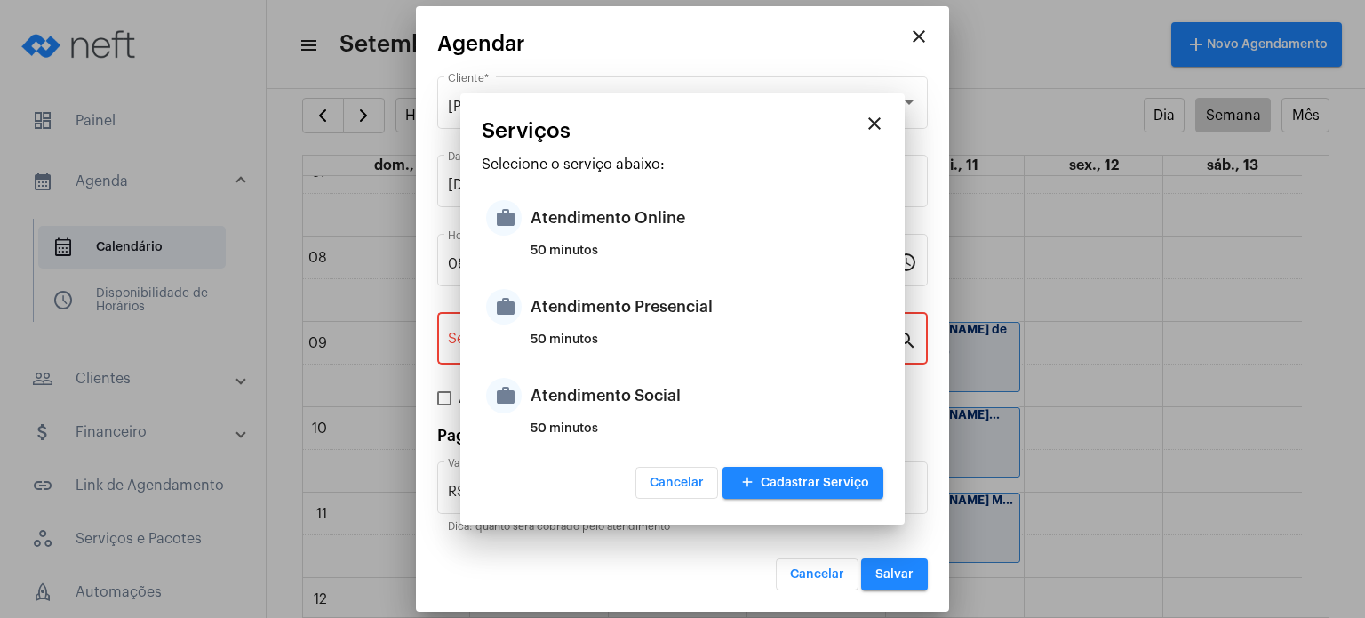
type input "Atendimento Presencial"
type input "R$ 170"
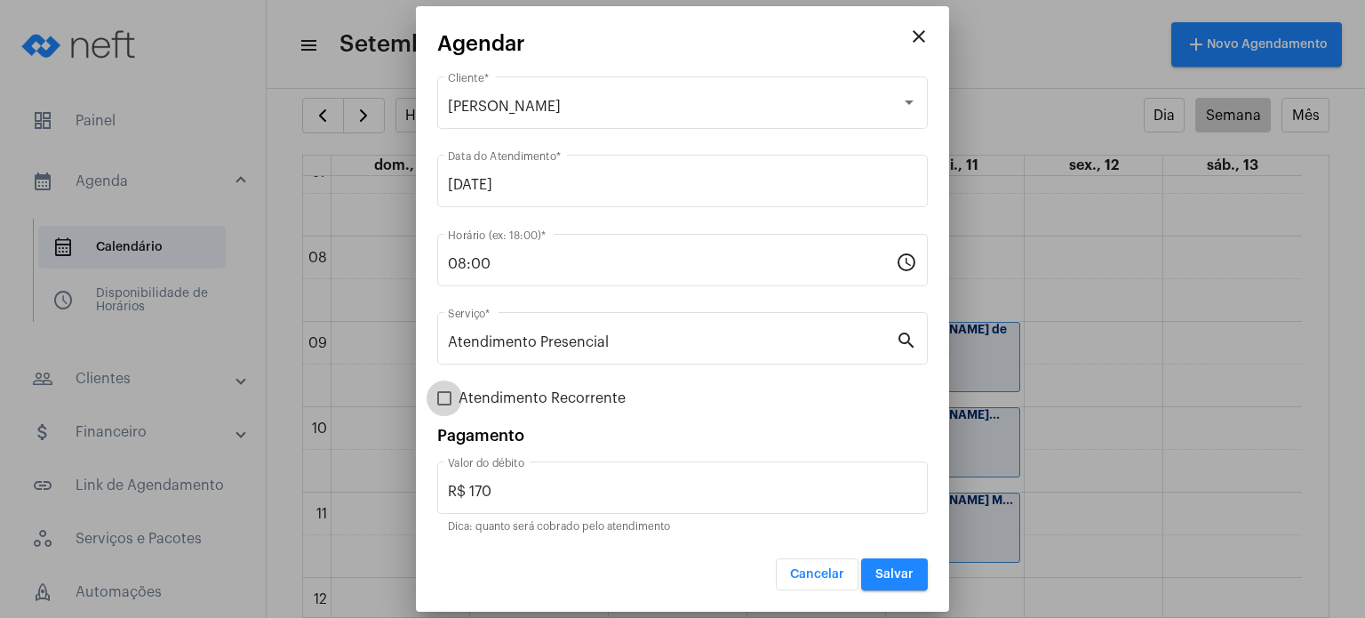
click at [569, 395] on span "Atendimento Recorrente" at bounding box center [542, 397] width 167 height 21
click at [444, 405] on input "Atendimento Recorrente" at bounding box center [443, 405] width 1 height 1
checkbox input "true"
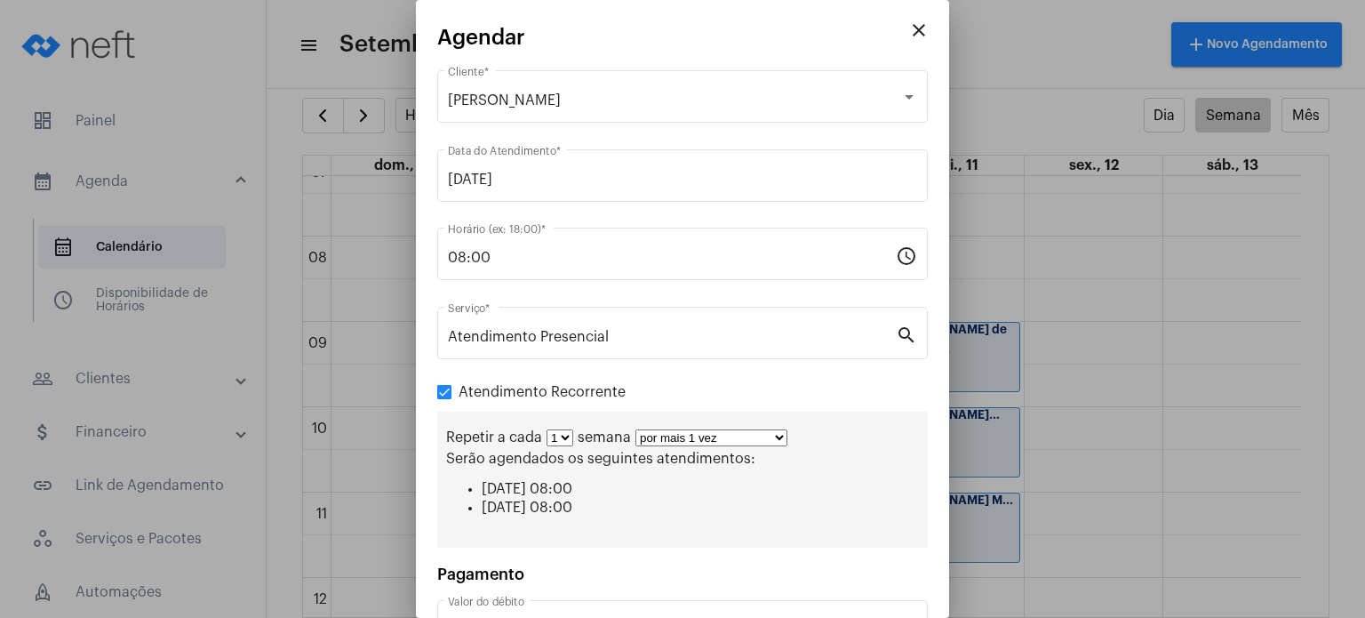
click at [558, 429] on select "1 2 3 4 5 6 7 8" at bounding box center [559, 437] width 27 height 17
click at [672, 435] on select "por mais 1 vez por mais 2 vezes por mais 3 vezes por mais 4 vezes por mais 5 ve…" at bounding box center [711, 437] width 152 height 17
select select "5: 6"
click at [635, 429] on select "por mais 1 vez por mais 2 vezes por mais 3 vezes por mais 4 vezes por mais 5 ve…" at bounding box center [711, 437] width 152 height 17
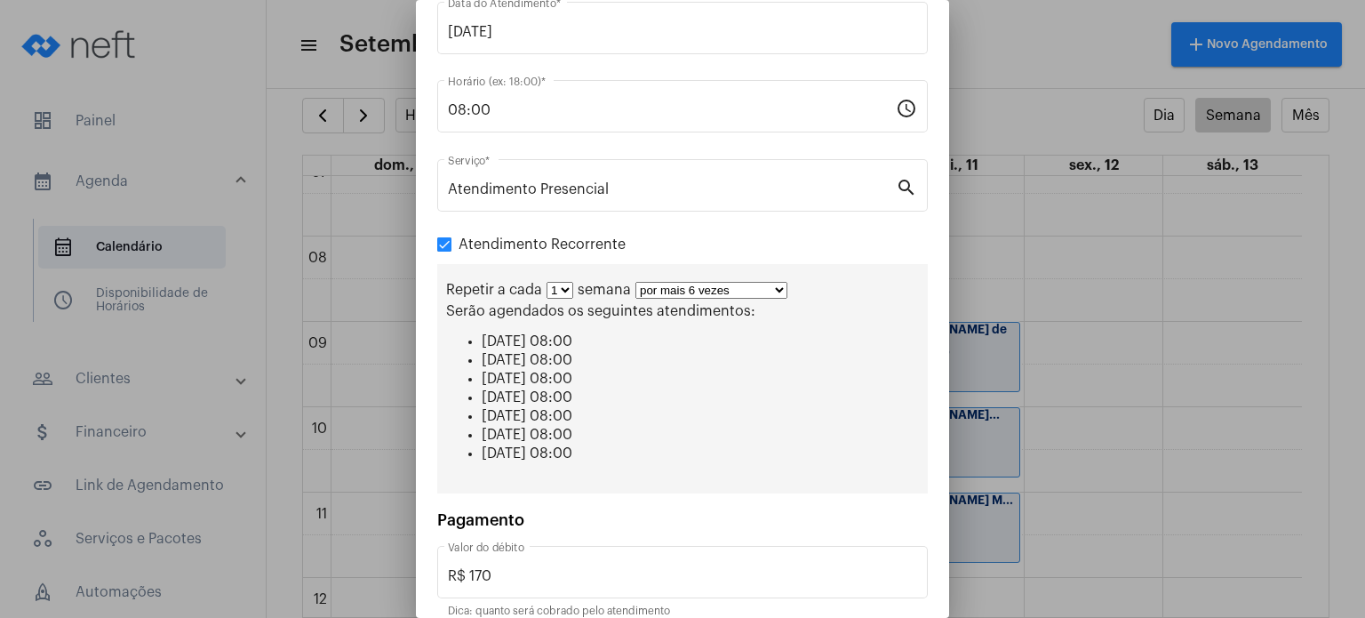
scroll to position [221, 0]
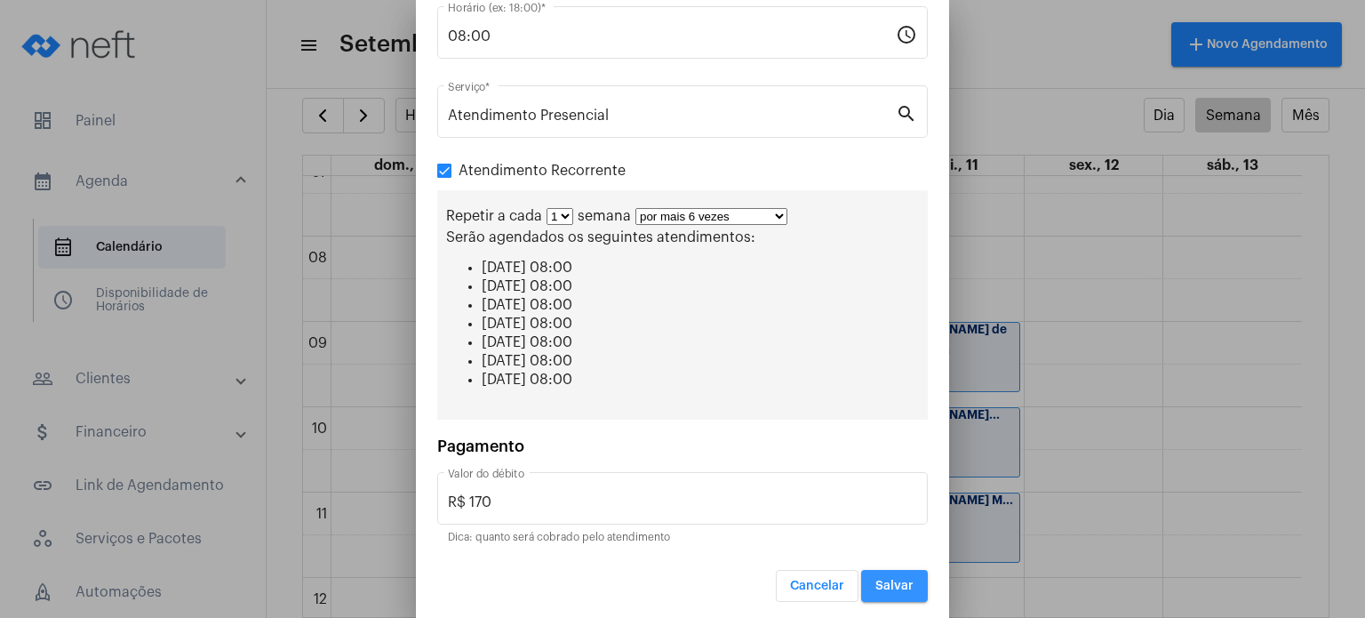
click at [881, 579] on span "Salvar" at bounding box center [894, 585] width 38 height 12
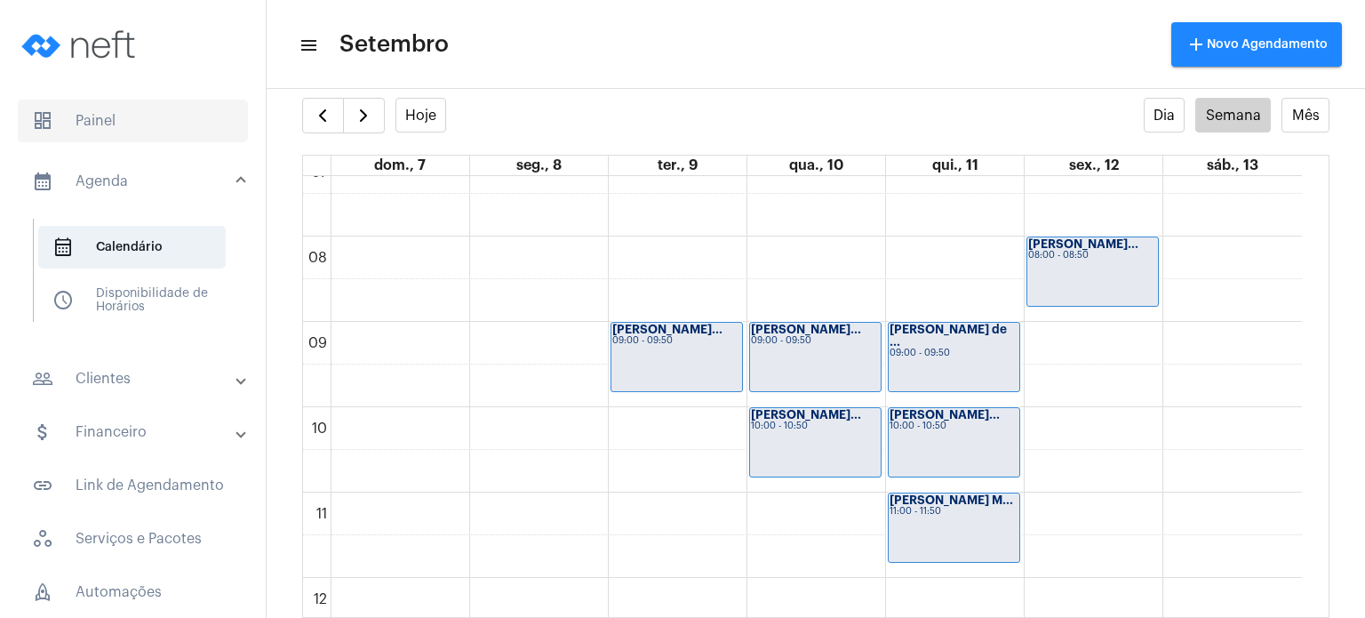
click at [56, 126] on span "dashboard Painel" at bounding box center [133, 121] width 230 height 43
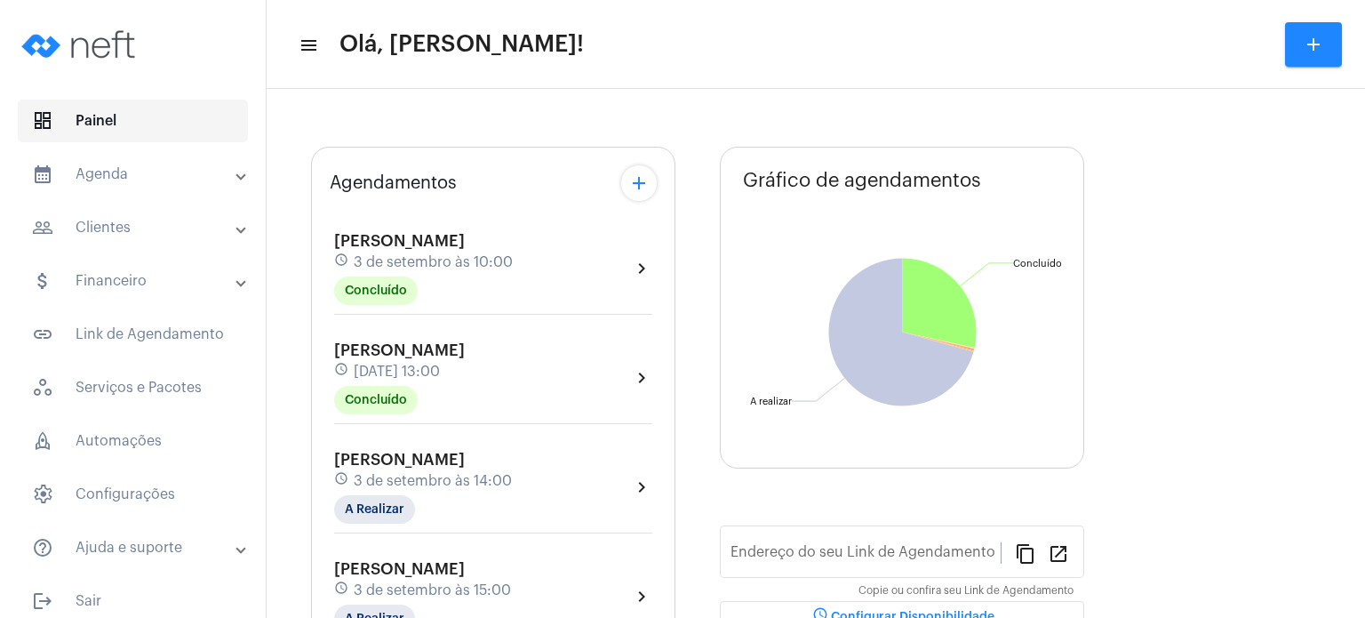
type input "[URL][DOMAIN_NAME]"
